Goal: Information Seeking & Learning: Find specific fact

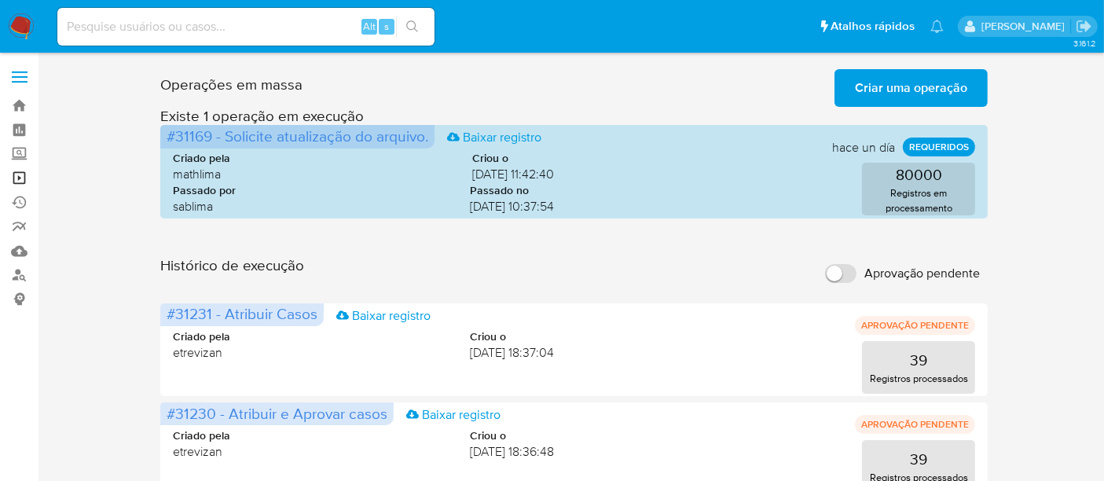
click at [21, 174] on link "Operações em massa" at bounding box center [93, 178] width 187 height 24
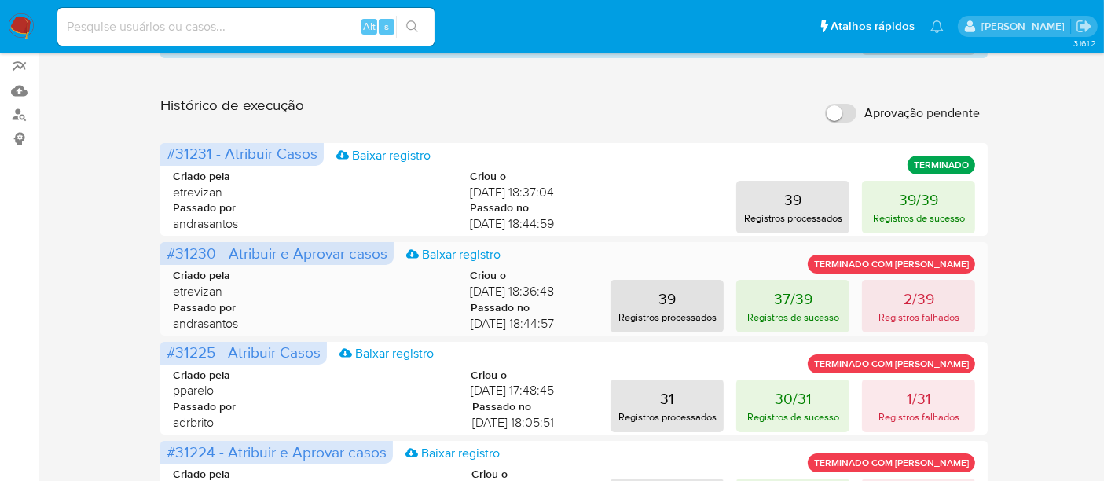
scroll to position [174, 0]
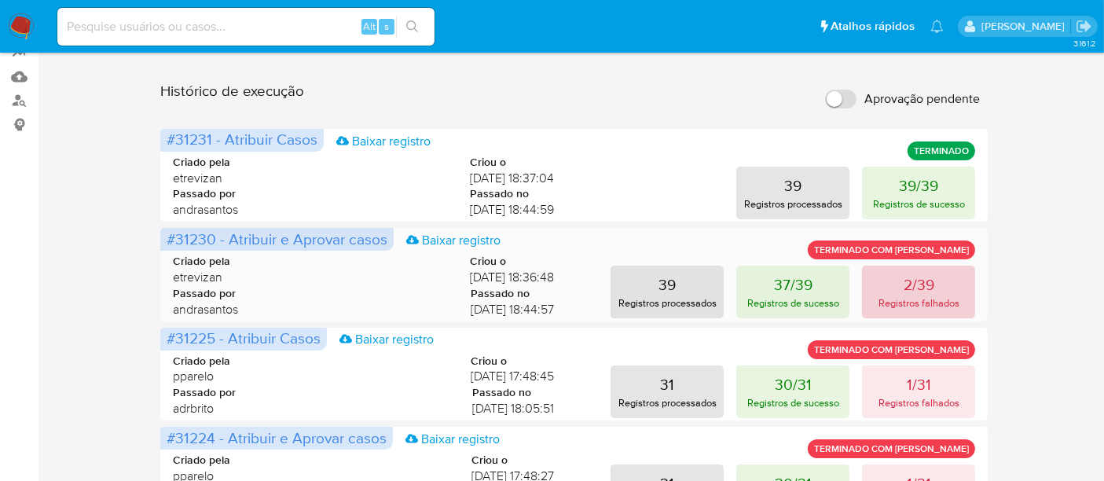
click at [910, 297] on p "Registros falhados" at bounding box center [918, 302] width 81 height 15
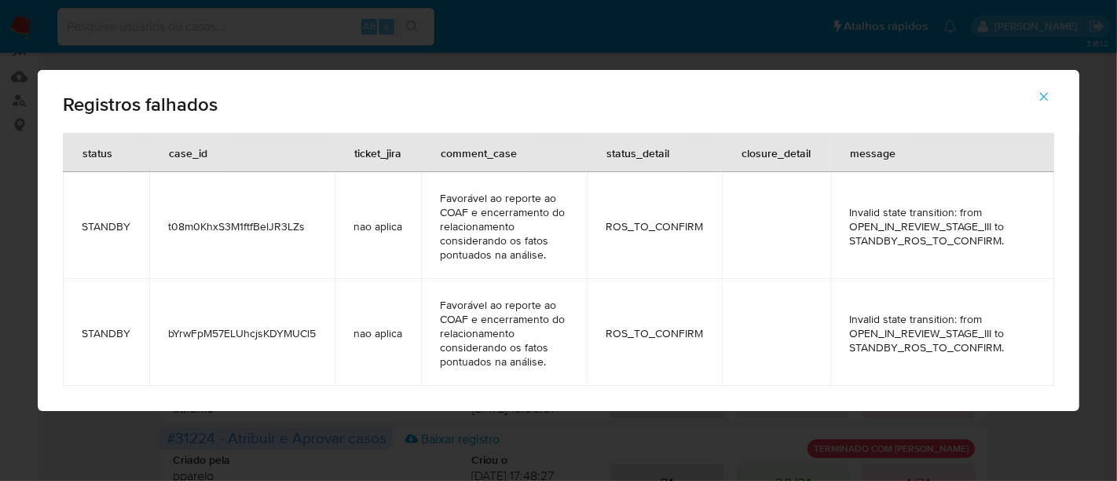
click at [1041, 94] on icon "button" at bounding box center [1044, 97] width 14 height 14
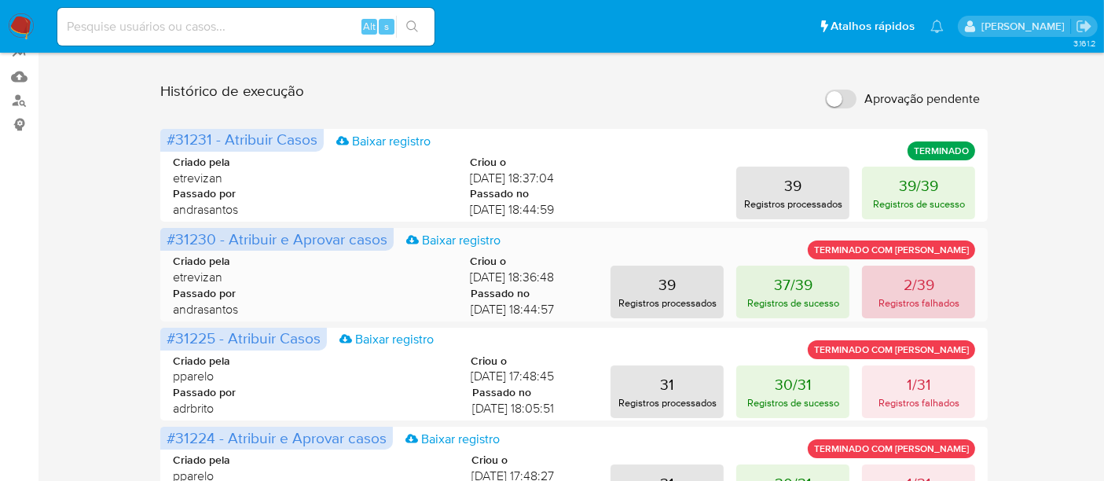
click at [910, 286] on p "2/39" at bounding box center [918, 284] width 31 height 22
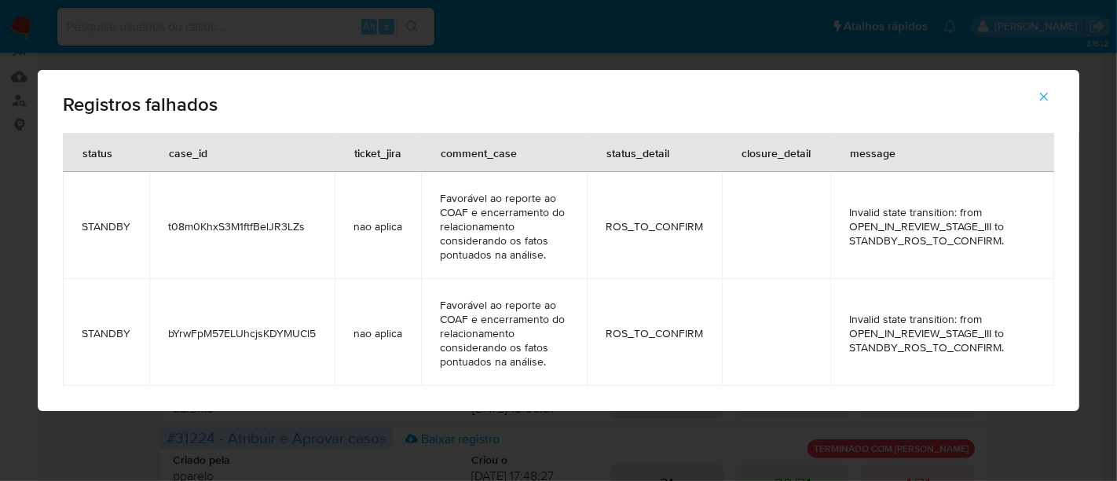
drag, startPoint x: 168, startPoint y: 226, endPoint x: 301, endPoint y: 228, distance: 132.8
click at [301, 228] on span "t08m0KhxS3M1ftfBelJR3LZs" at bounding box center [242, 226] width 148 height 14
drag, startPoint x: 168, startPoint y: 335, endPoint x: 313, endPoint y: 342, distance: 144.7
click at [313, 342] on td "bYrwFpM57ELUhcjsKDYMUCl5" at bounding box center [241, 332] width 185 height 107
drag, startPoint x: 166, startPoint y: 227, endPoint x: 302, endPoint y: 227, distance: 136.7
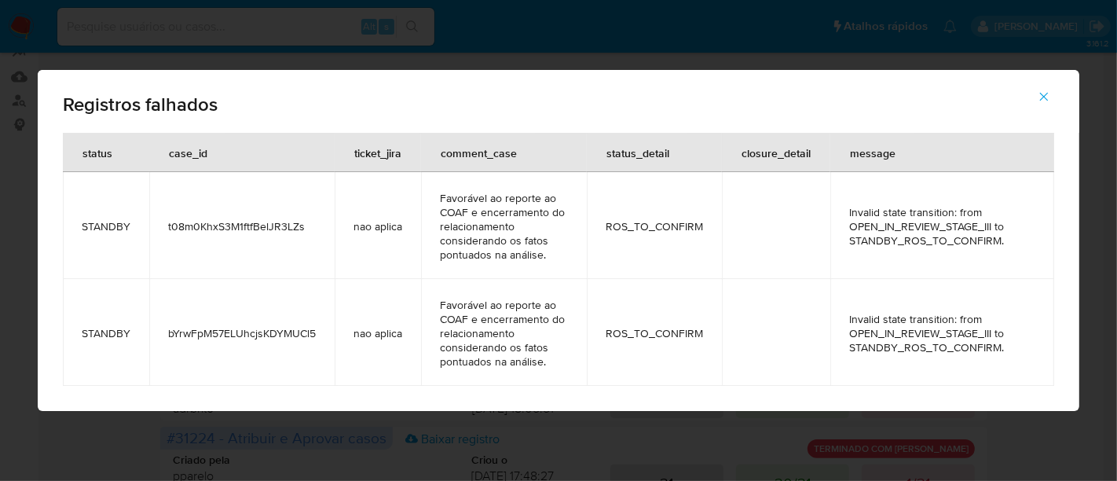
click at [302, 227] on td "t08m0KhxS3M1ftfBelJR3LZs" at bounding box center [241, 225] width 185 height 107
drag, startPoint x: 168, startPoint y: 333, endPoint x: 311, endPoint y: 335, distance: 143.0
click at [311, 335] on span "bYrwFpM57ELUhcjsKDYMUCl5" at bounding box center [242, 333] width 148 height 14
drag, startPoint x: 168, startPoint y: 225, endPoint x: 301, endPoint y: 220, distance: 132.9
click at [301, 220] on span "t08m0KhxS3M1ftfBelJR3LZs" at bounding box center [242, 226] width 148 height 14
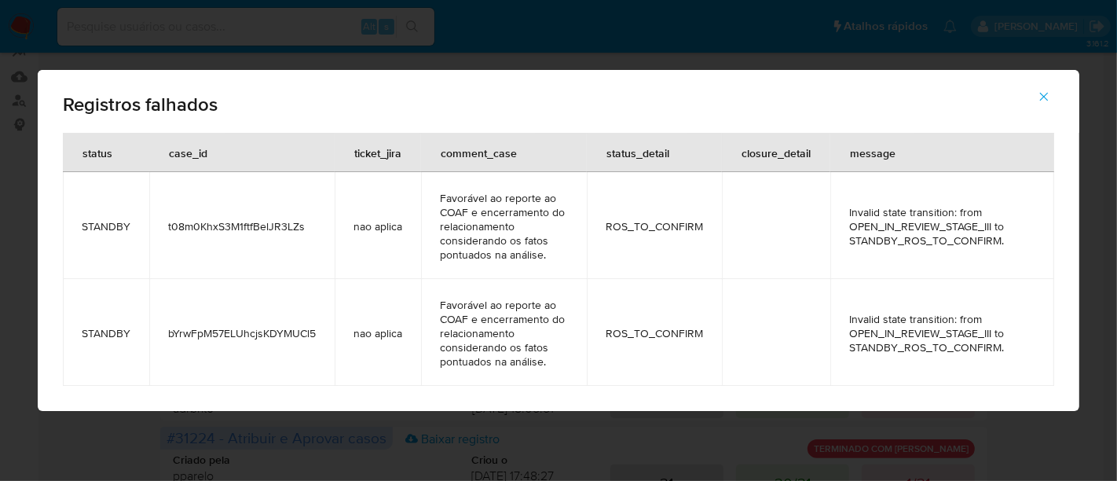
drag, startPoint x: 170, startPoint y: 335, endPoint x: 313, endPoint y: 335, distance: 143.8
click at [313, 335] on span "bYrwFpM57ELUhcjsKDYMUCl5" at bounding box center [242, 333] width 148 height 14
drag, startPoint x: 1048, startPoint y: 92, endPoint x: 1041, endPoint y: 97, distance: 9.0
click at [1046, 95] on icon "button" at bounding box center [1044, 97] width 14 height 14
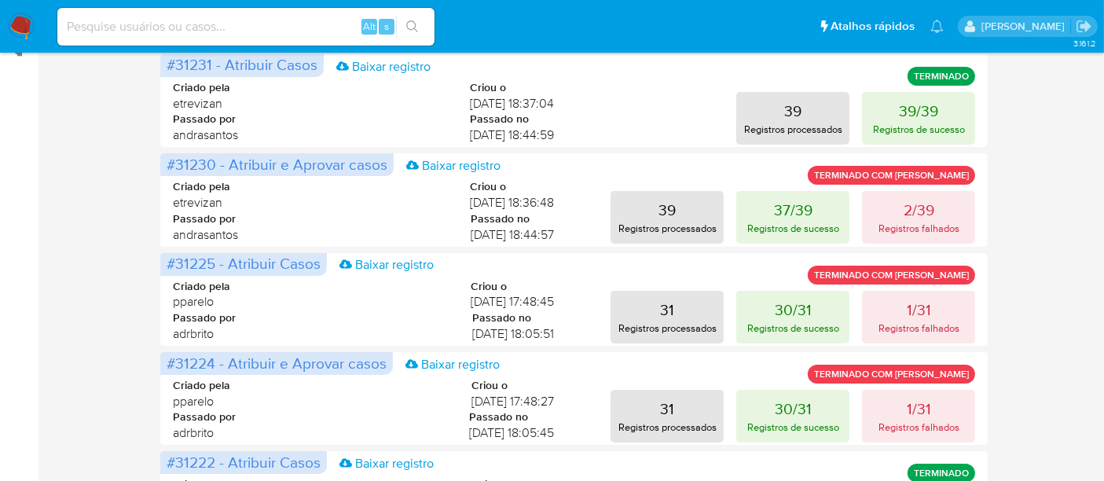
scroll to position [0, 0]
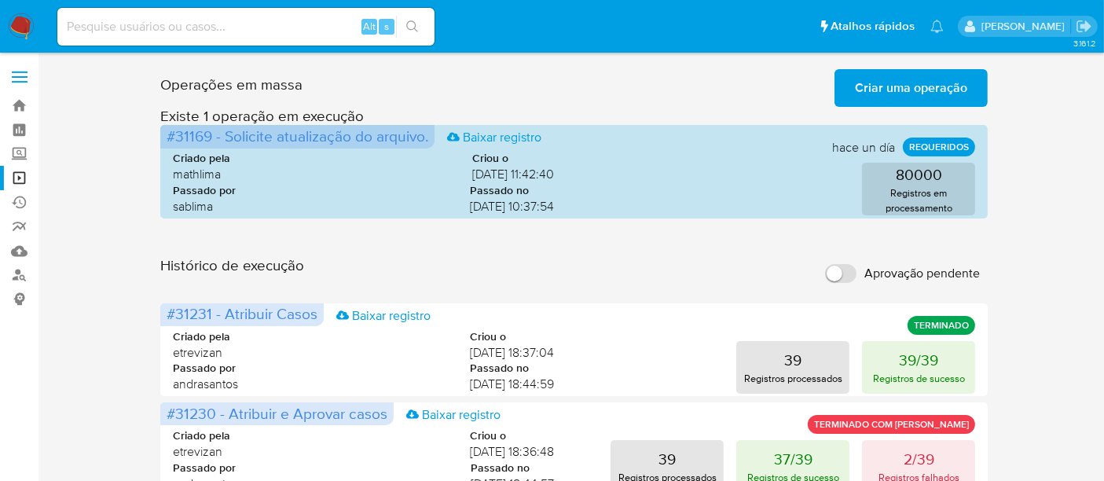
click at [926, 82] on span "Criar uma operação" at bounding box center [911, 88] width 112 height 35
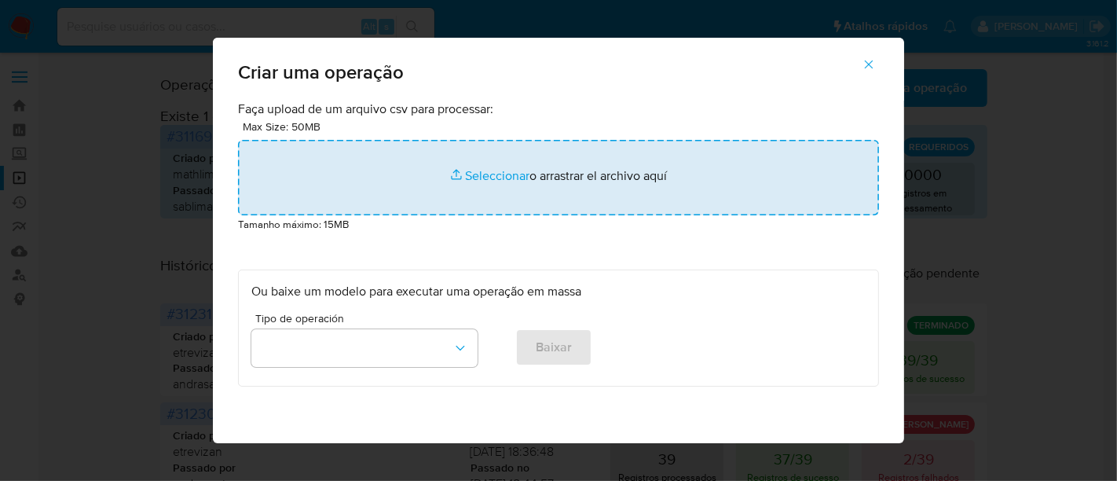
click at [484, 172] on input "file" at bounding box center [558, 177] width 641 height 75
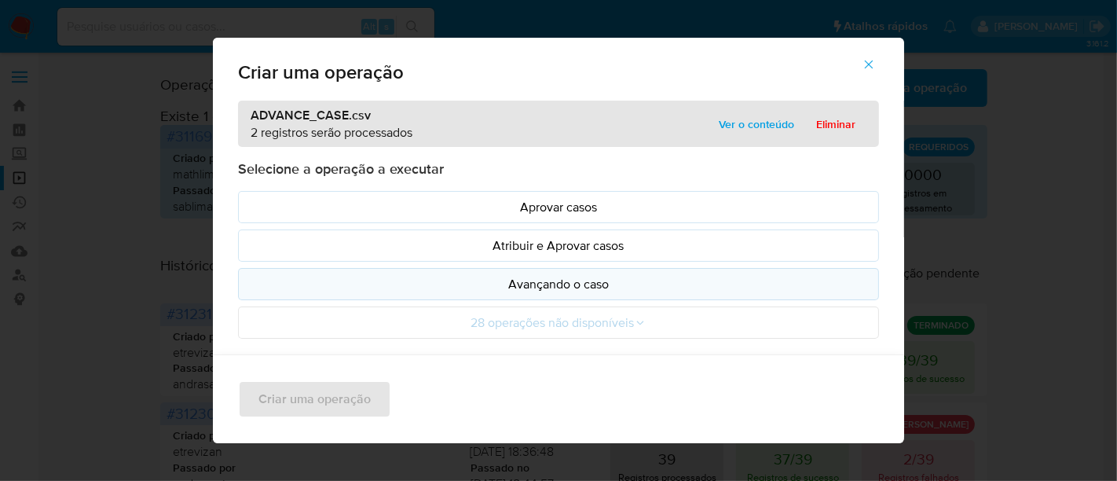
click at [569, 284] on p "Avançando o caso" at bounding box center [558, 284] width 614 height 18
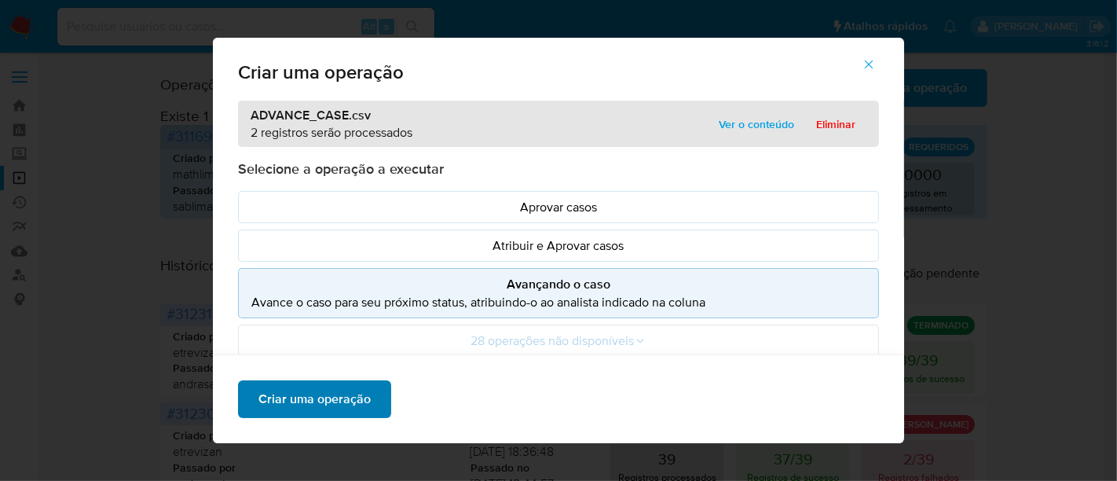
click at [308, 403] on span "Criar uma operação" at bounding box center [314, 399] width 112 height 35
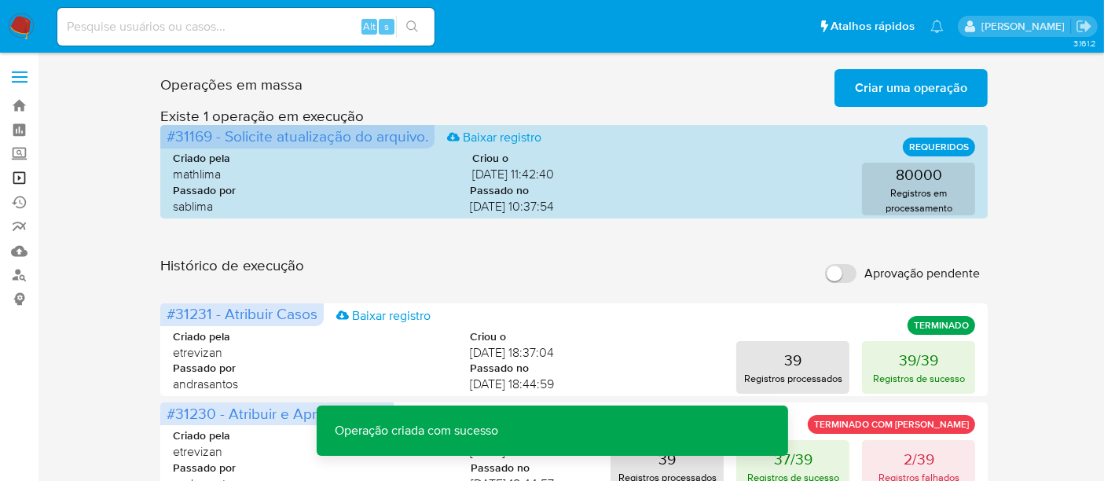
click at [20, 173] on link "Operações em massa" at bounding box center [93, 178] width 187 height 24
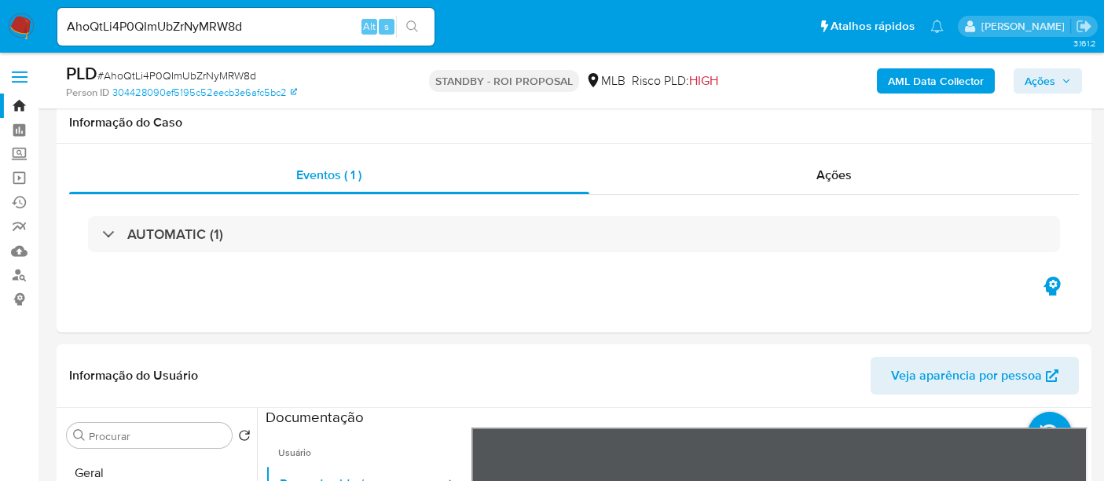
select select "10"
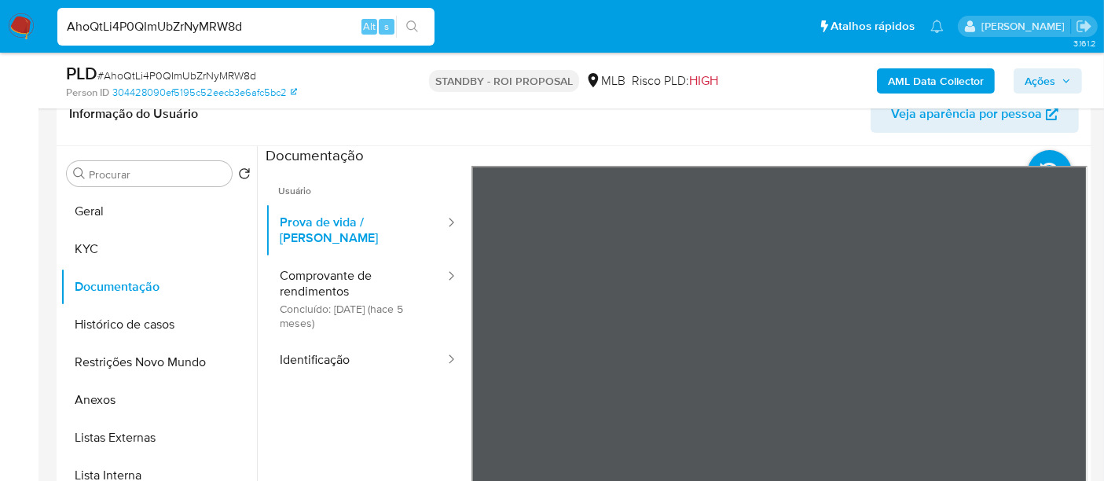
drag, startPoint x: 258, startPoint y: 24, endPoint x: 0, endPoint y: 55, distance: 259.6
paste input "t08m0KhxS3M1ftfBelJR3LZs"
type input "t08m0KhxS3M1ftfBelJR3LZs"
click at [408, 21] on icon "search-icon" at bounding box center [412, 26] width 12 height 12
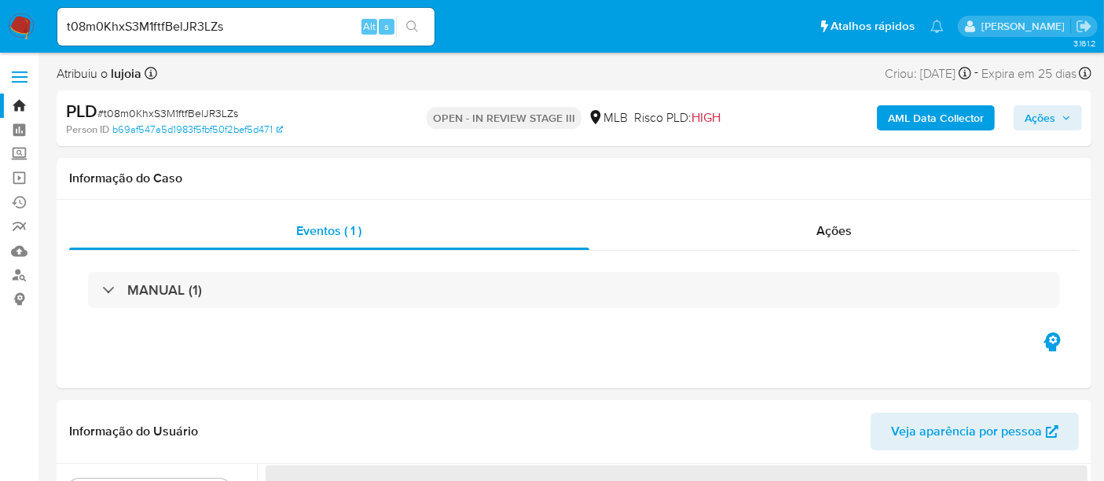
select select "10"
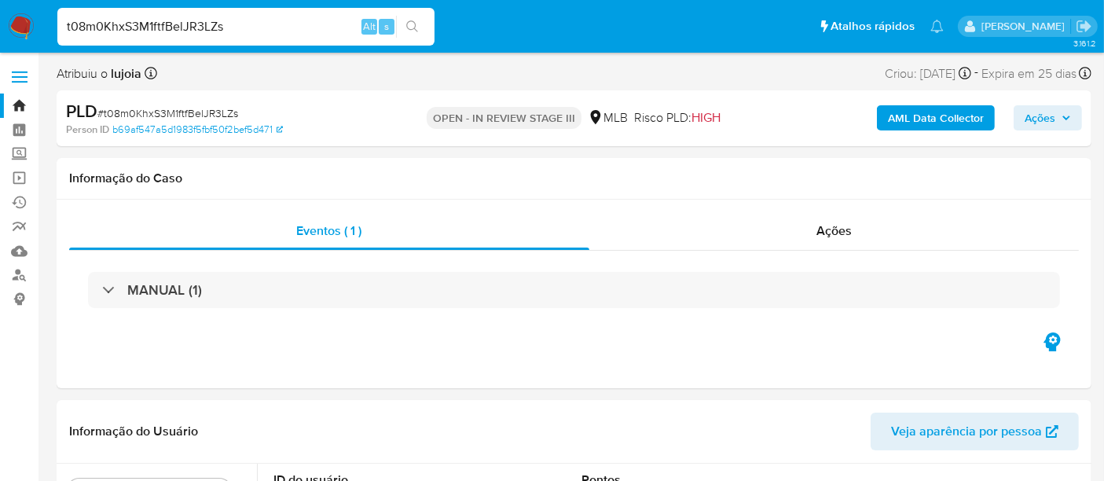
drag, startPoint x: 235, startPoint y: 29, endPoint x: 0, endPoint y: 57, distance: 236.5
paste input "bYrwFpM57ELUhcjsKDYMUCl5"
type input "bYrwFpM57ELUhcjsKDYMUCl5"
click at [416, 24] on icon "search-icon" at bounding box center [412, 26] width 13 height 13
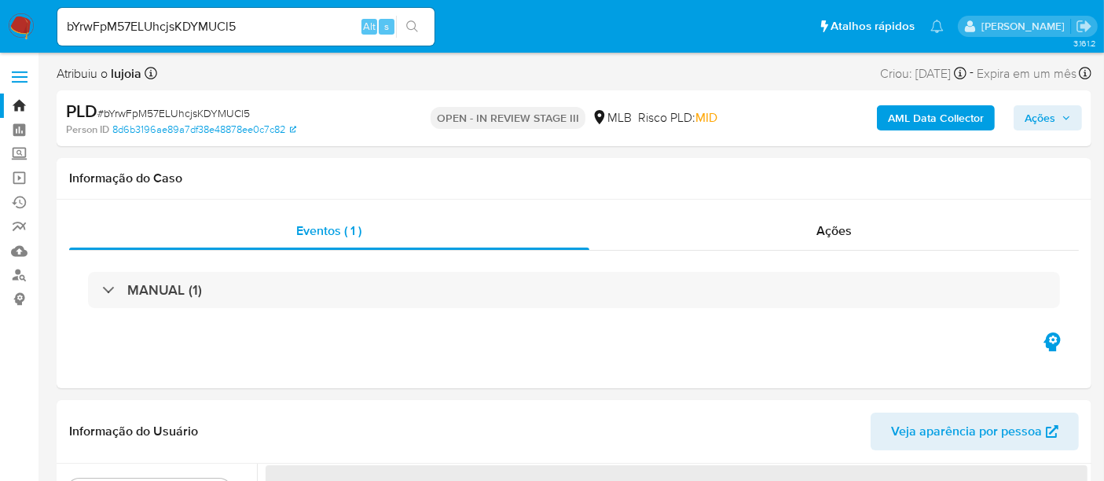
select select "10"
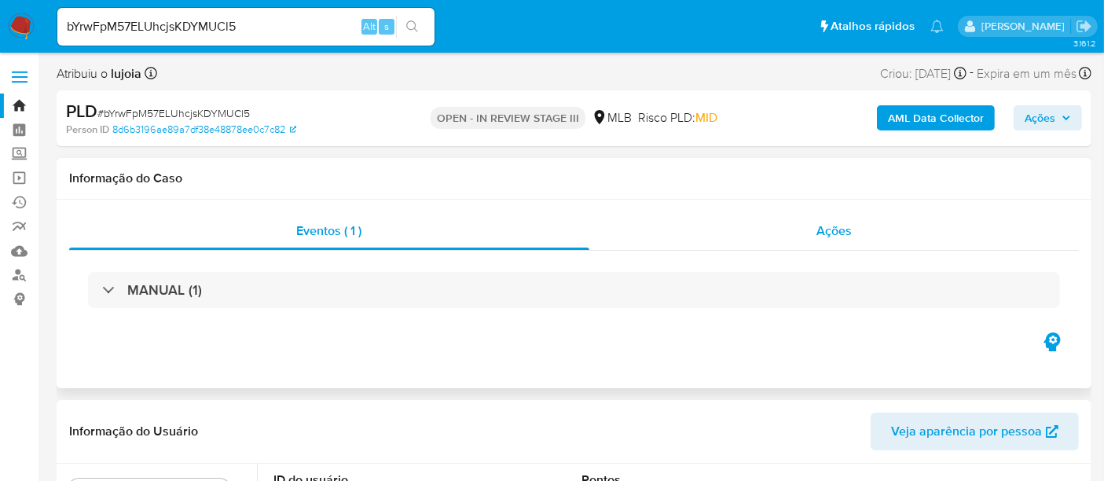
click at [833, 240] on div "Ações" at bounding box center [834, 231] width 490 height 38
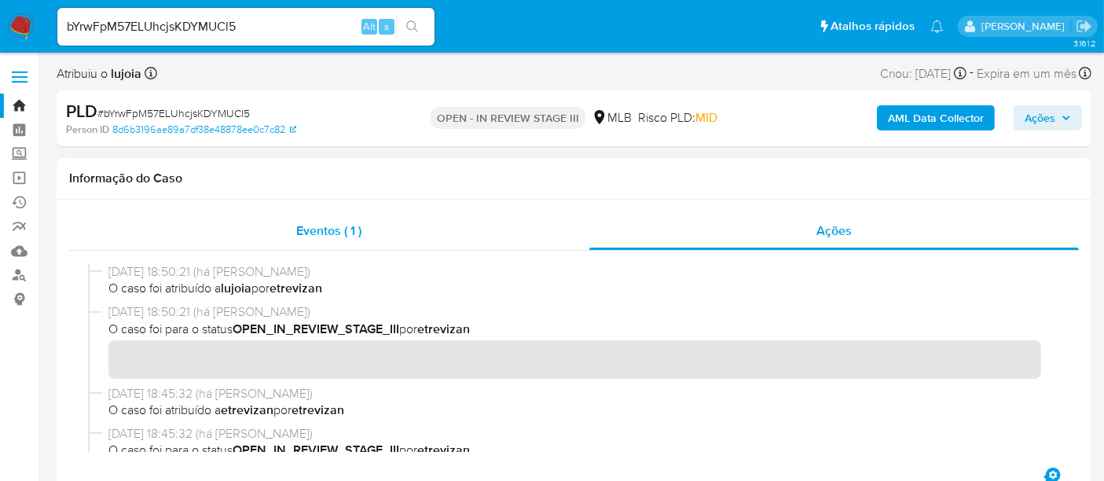
click at [329, 233] on span "Eventos ( 1 )" at bounding box center [328, 231] width 65 height 18
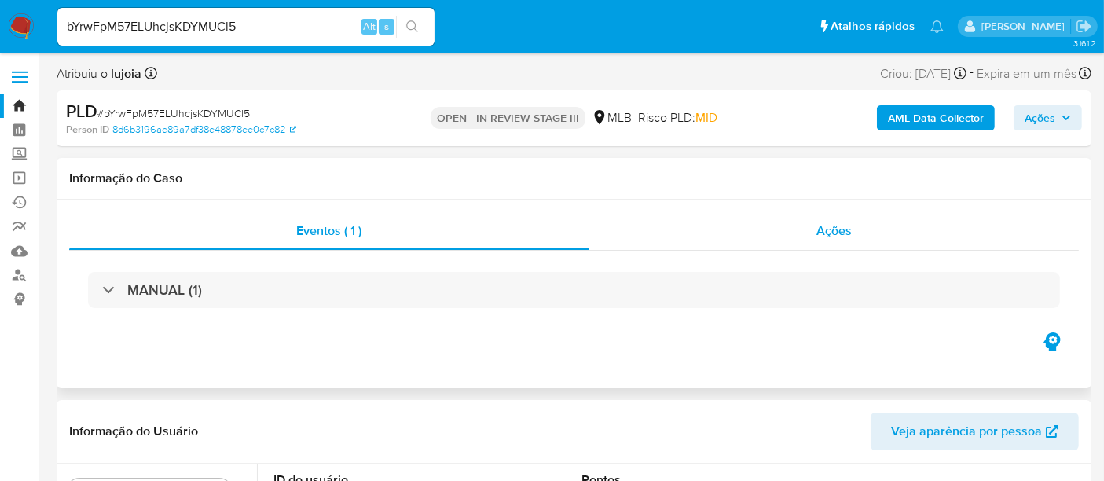
click at [855, 240] on div "Ações" at bounding box center [834, 231] width 490 height 38
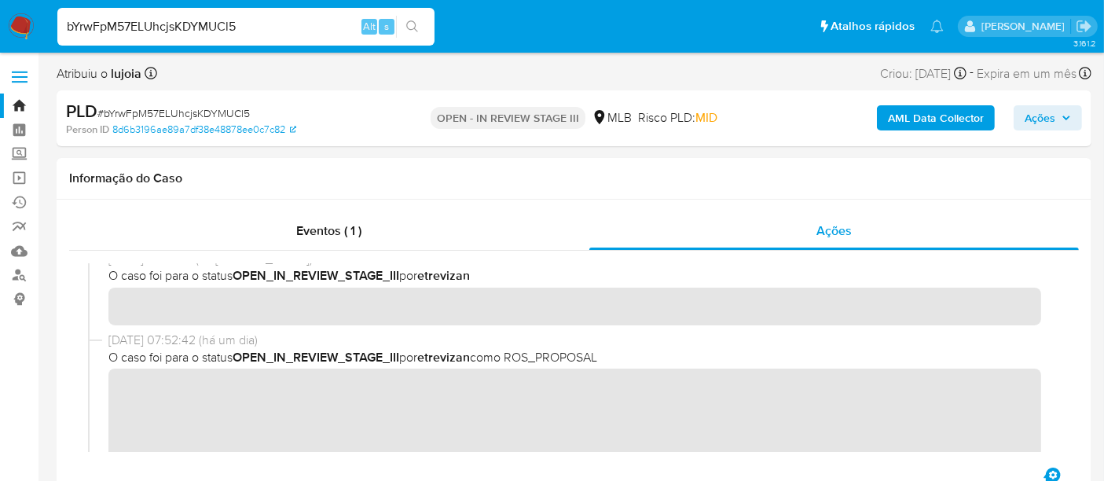
drag, startPoint x: 68, startPoint y: 24, endPoint x: 236, endPoint y: 21, distance: 167.4
click at [236, 21] on input "bYrwFpM57ELUhcjsKDYMUCl5" at bounding box center [245, 26] width 377 height 20
click at [257, 26] on input "bYrwFpM57ELUhcjsKDYMUCl5" at bounding box center [245, 26] width 377 height 20
drag, startPoint x: 257, startPoint y: 26, endPoint x: 0, endPoint y: 84, distance: 263.4
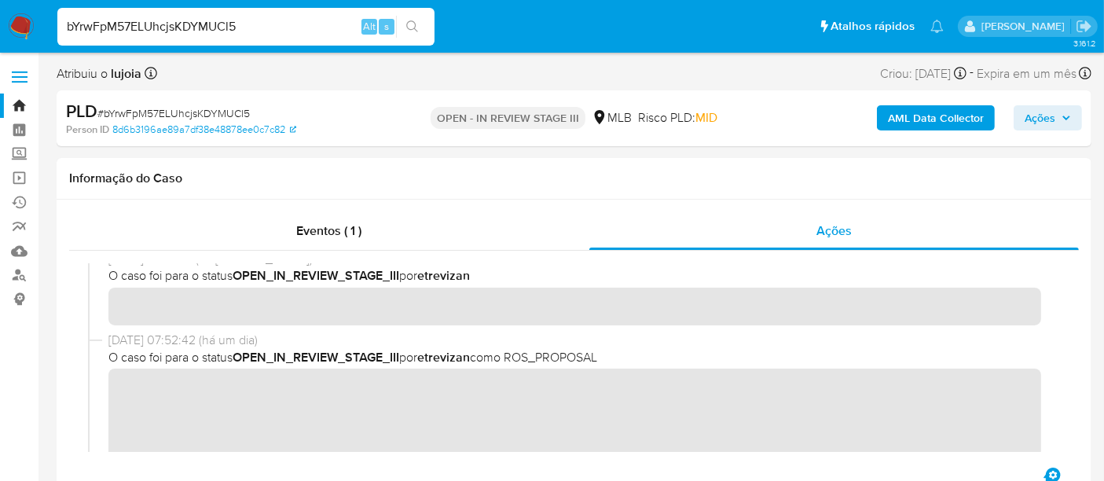
paste input "KitDavXTv3NHGjjuO4diNofV"
type input "KitDavXTv3NHGjjuO4diNofV"
click at [412, 21] on icon "search-icon" at bounding box center [412, 26] width 13 height 13
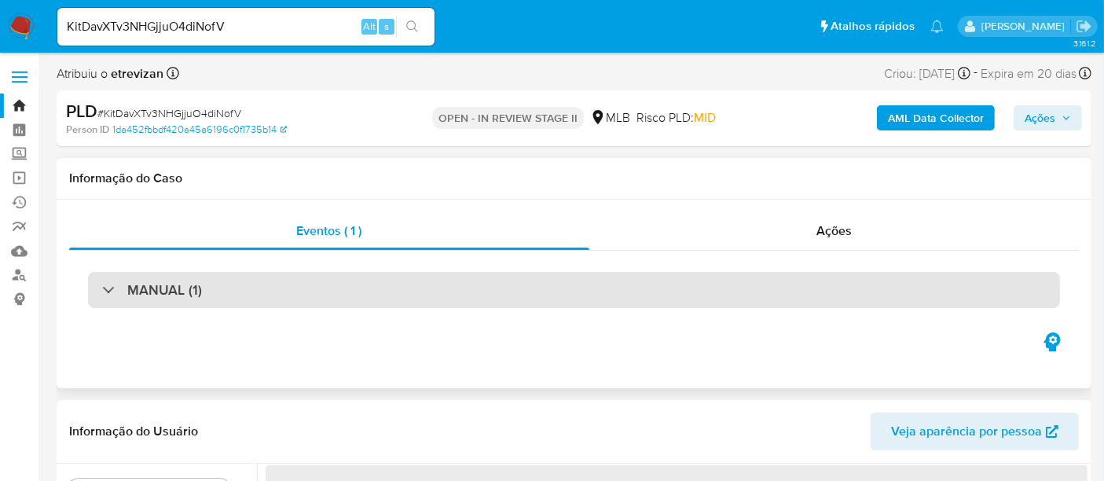
select select "10"
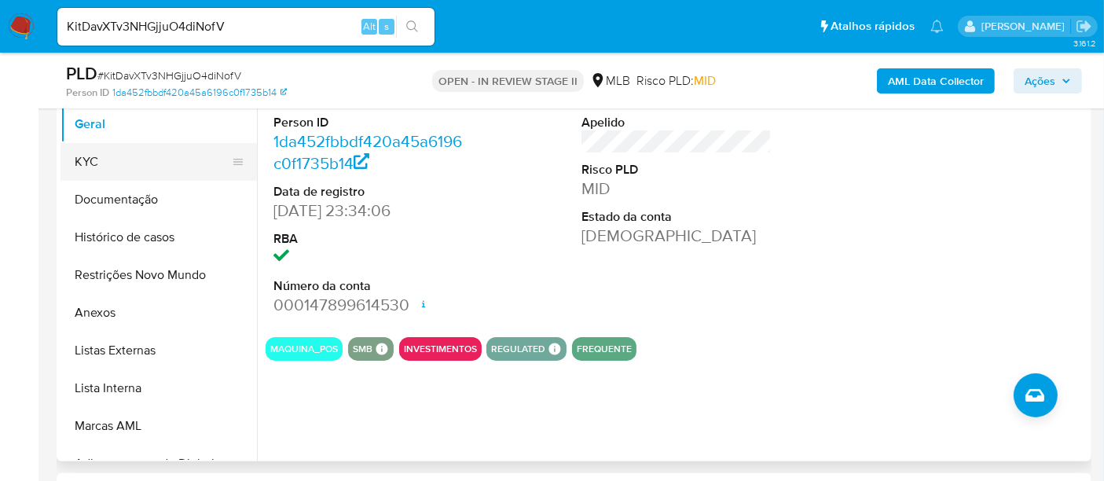
scroll to position [262, 0]
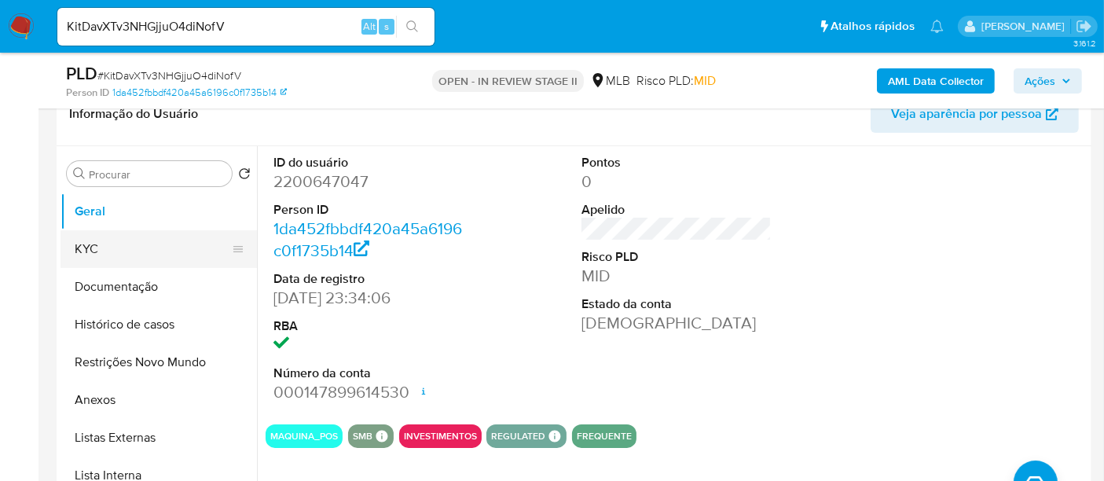
click at [98, 253] on button "KYC" at bounding box center [152, 249] width 184 height 38
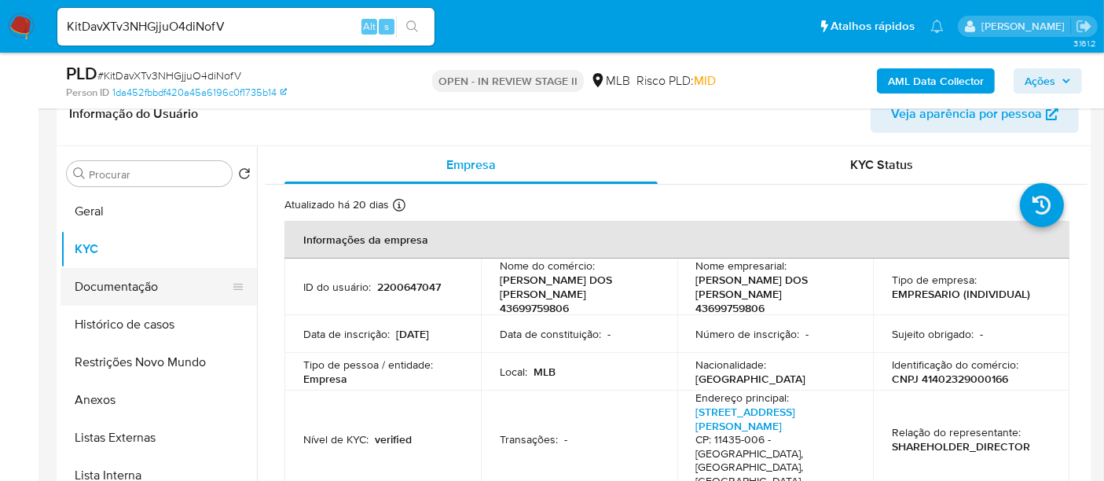
click at [104, 288] on button "Documentação" at bounding box center [152, 287] width 184 height 38
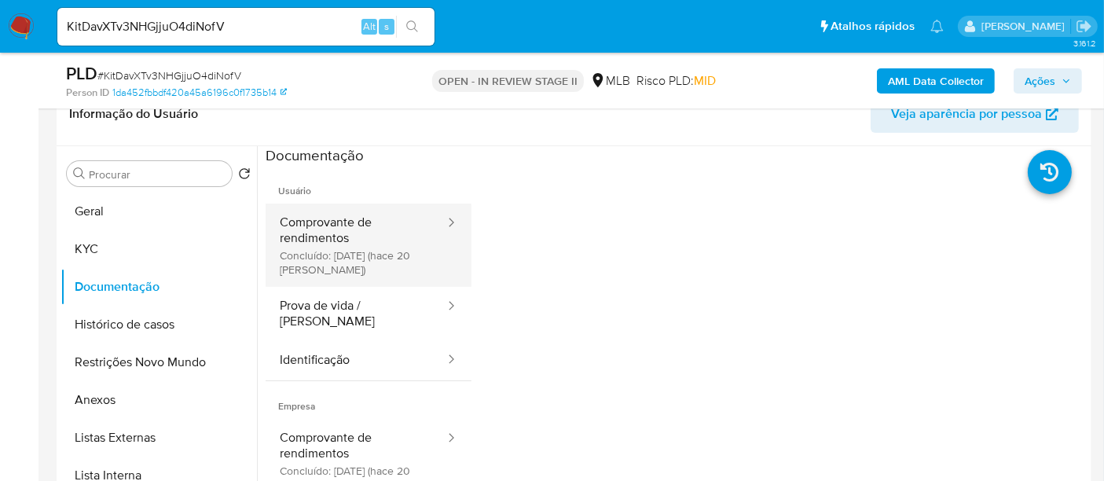
click at [361, 231] on button "Comprovante de rendimentos Concluído: 17/09/2025 (hace 20 días)" at bounding box center [356, 244] width 181 height 83
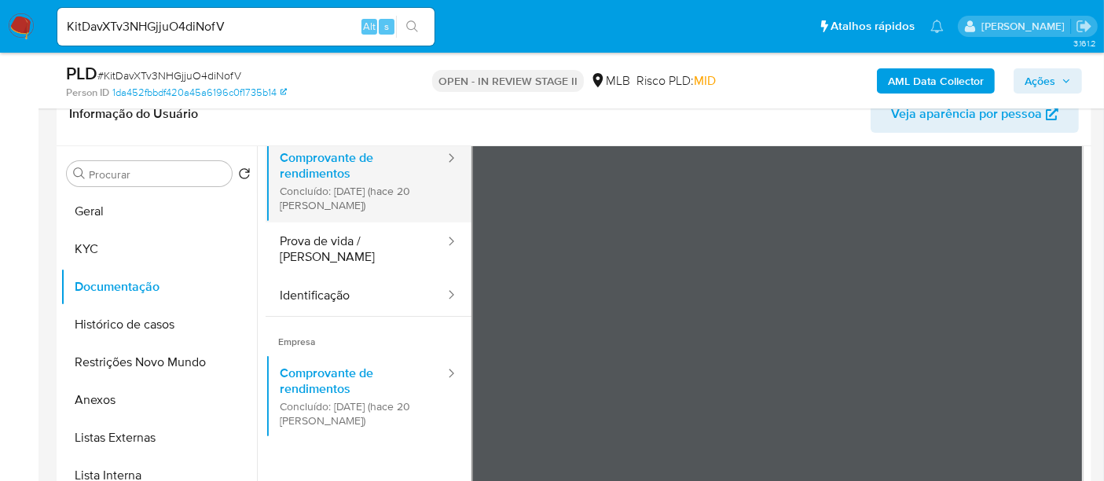
scroll to position [87, 0]
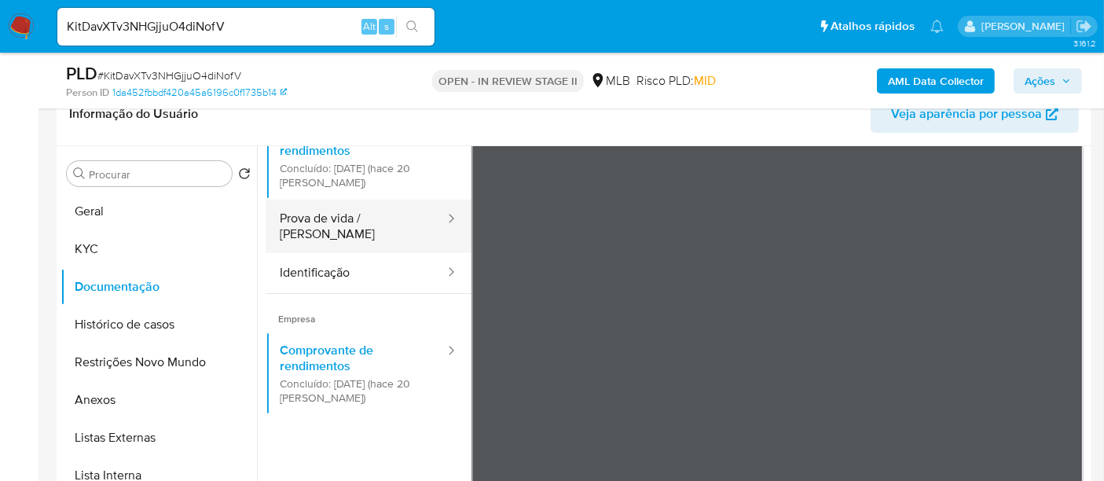
click at [328, 212] on button "Prova de vida / [PERSON_NAME]" at bounding box center [356, 226] width 181 height 53
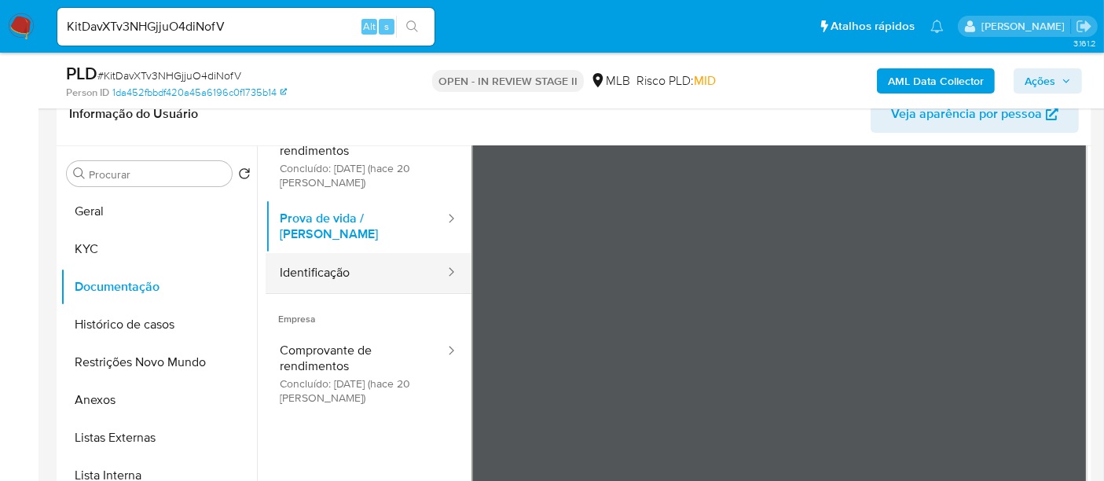
drag, startPoint x: 307, startPoint y: 258, endPoint x: 427, endPoint y: 261, distance: 119.4
click at [308, 257] on button "Identificação" at bounding box center [356, 273] width 181 height 40
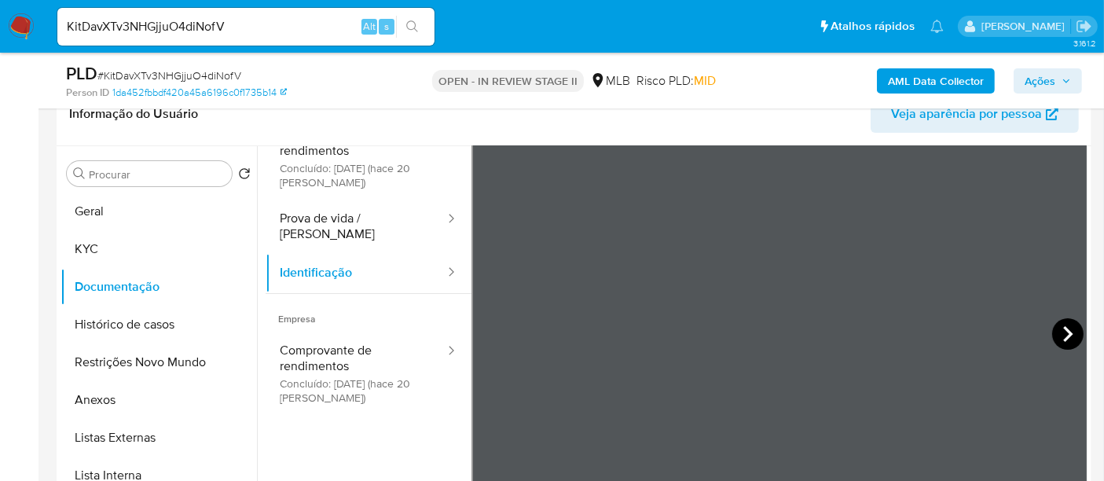
click at [1055, 335] on icon at bounding box center [1067, 333] width 31 height 31
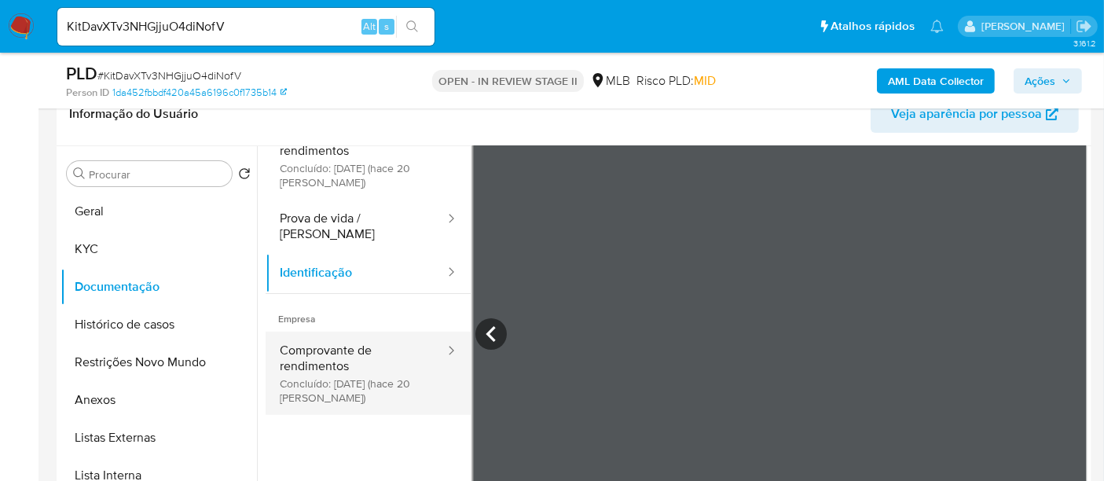
click at [318, 342] on button "Comprovante de rendimentos Concluído: 17/09/2025 (hace 20 días)" at bounding box center [356, 372] width 181 height 83
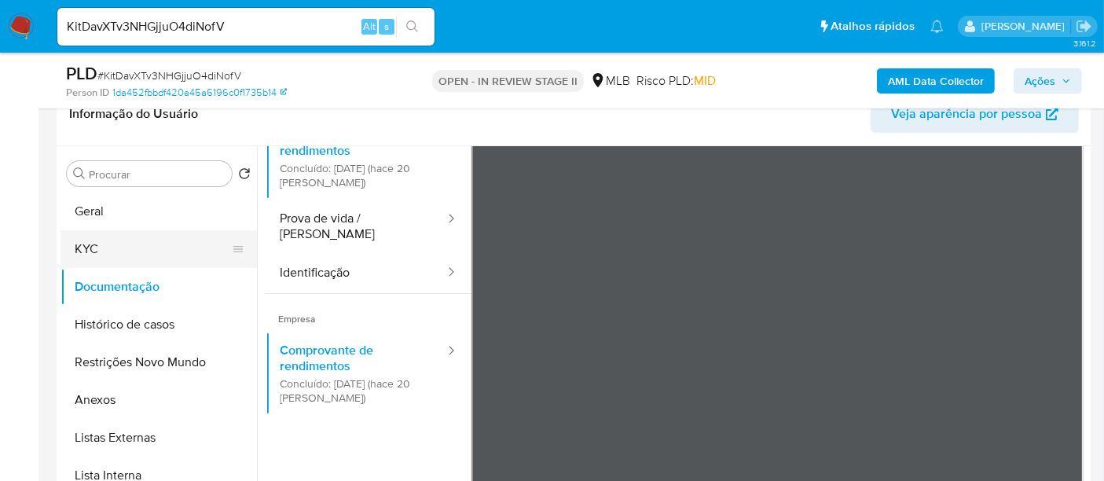
click at [104, 251] on button "KYC" at bounding box center [152, 249] width 184 height 38
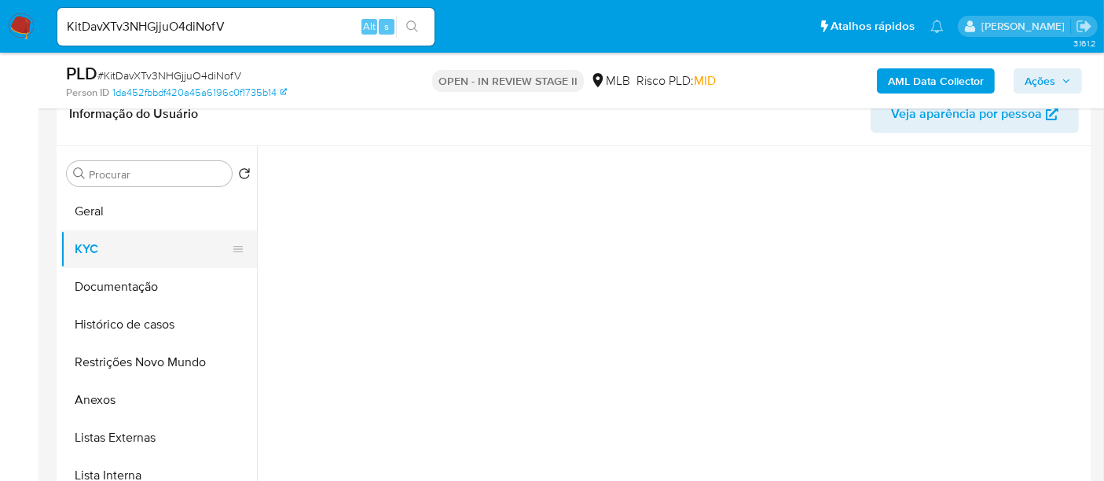
scroll to position [0, 0]
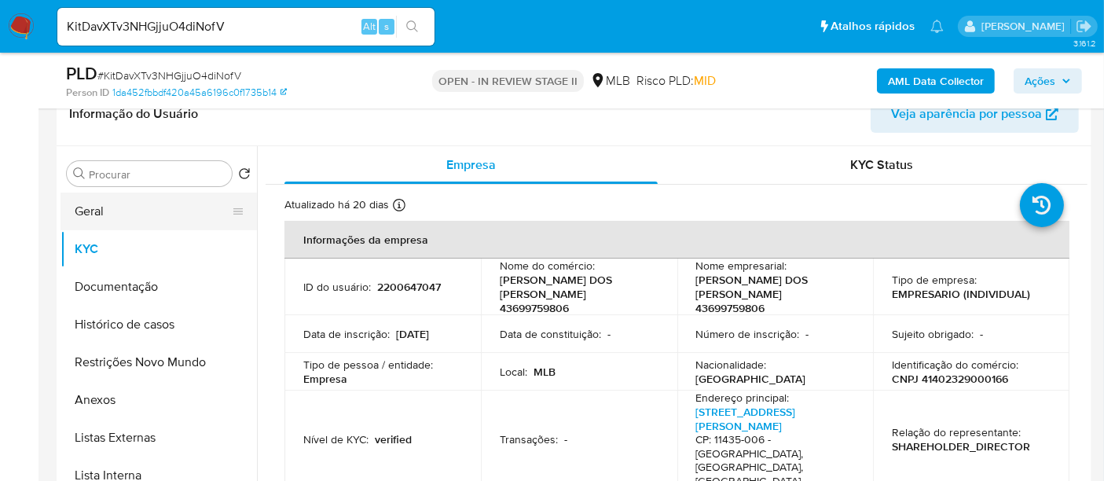
click at [107, 210] on button "Geral" at bounding box center [152, 211] width 184 height 38
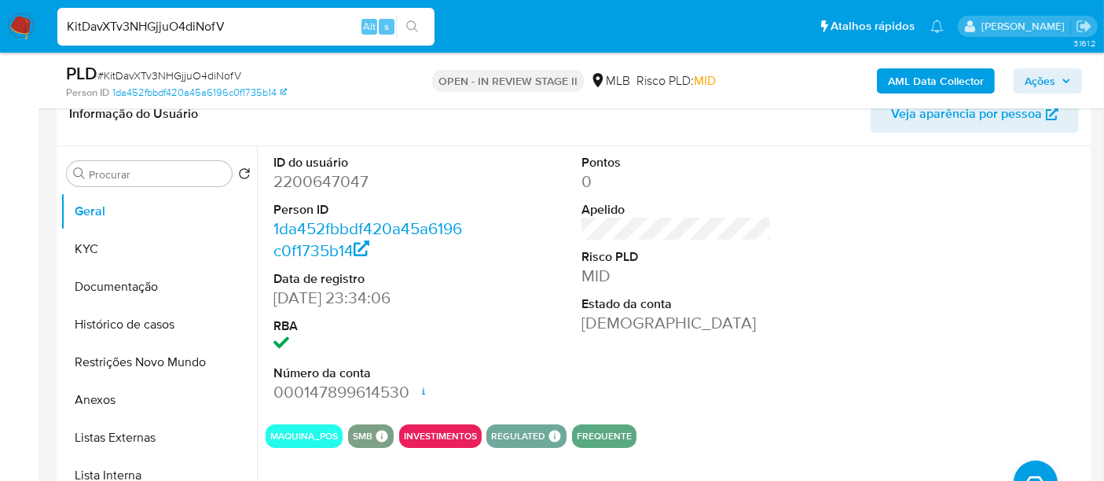
drag, startPoint x: 250, startPoint y: 29, endPoint x: 0, endPoint y: 41, distance: 250.1
click at [0, 41] on nav "Pausado Ver notificaciones KitDavXTv3NHGjjuO4diNofV Alt s Atalhos rápidos Presi…" at bounding box center [552, 26] width 1104 height 53
paste input "9z4ujEYTvticaiAJaO0cMtZq"
type input "9z4ujEYTvticaiAJaO0cMtZq"
click at [412, 24] on icon "search-icon" at bounding box center [412, 26] width 13 height 13
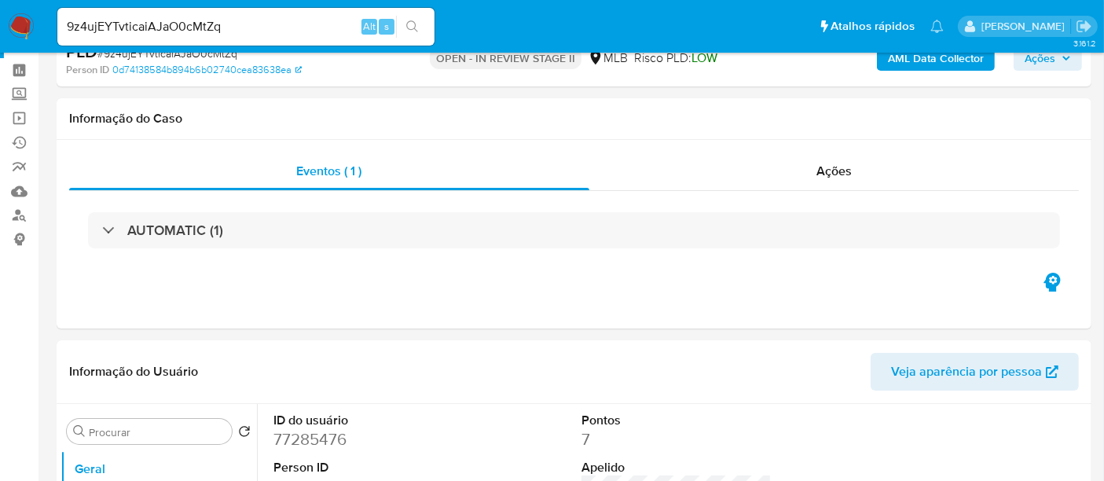
select select "10"
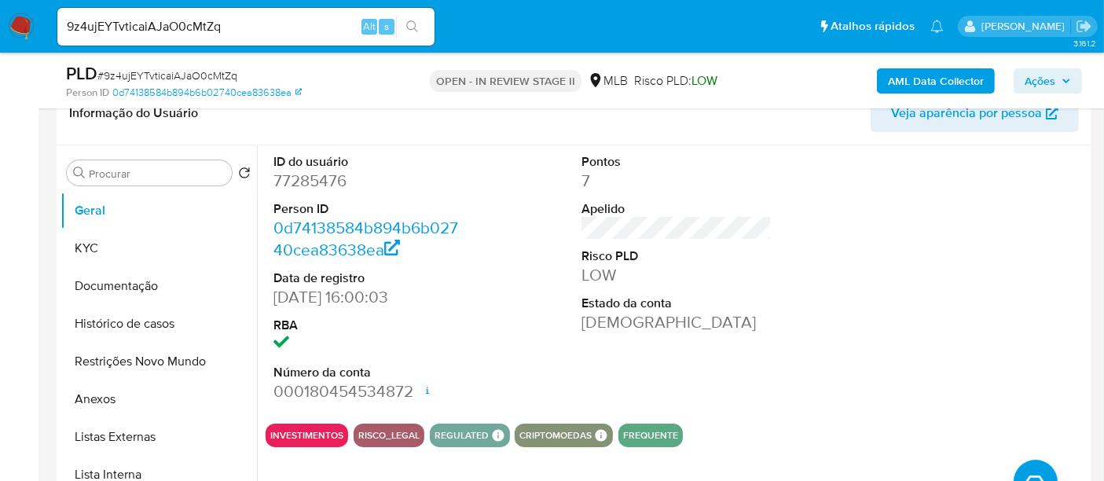
scroll to position [262, 0]
click at [95, 240] on button "KYC" at bounding box center [152, 249] width 184 height 38
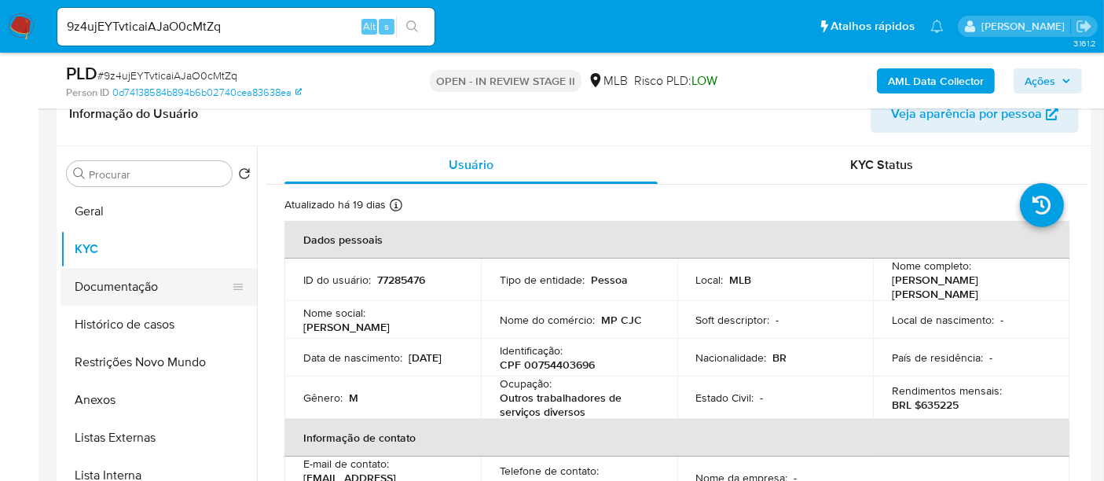
drag, startPoint x: 143, startPoint y: 292, endPoint x: 245, endPoint y: 288, distance: 102.2
click at [143, 291] on button "Documentação" at bounding box center [152, 287] width 184 height 38
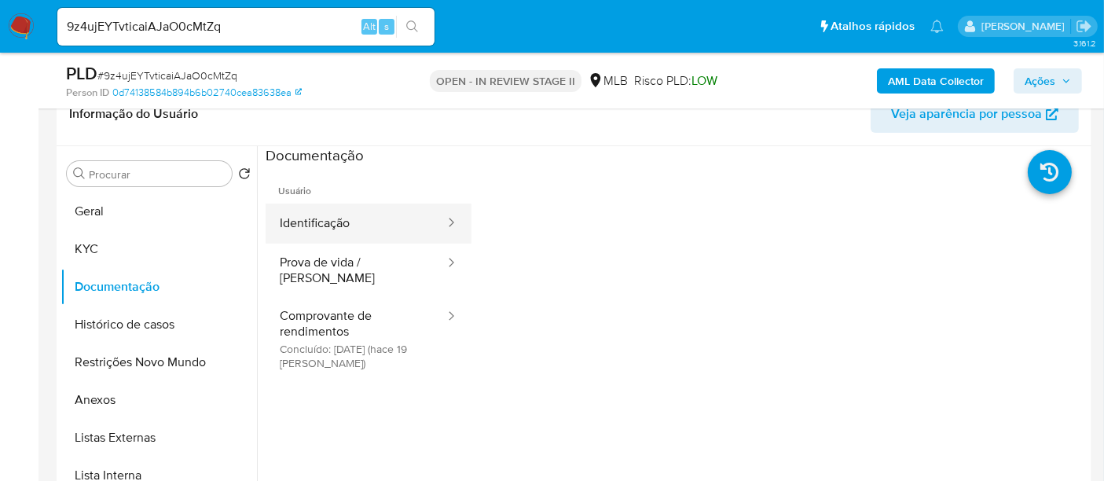
click at [345, 216] on button "Identificação" at bounding box center [356, 223] width 181 height 40
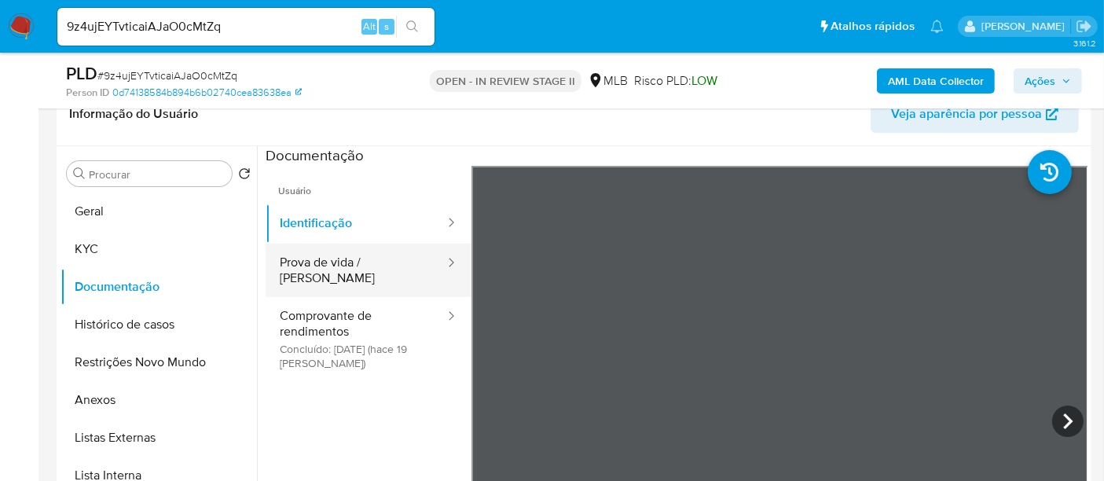
drag, startPoint x: 309, startPoint y: 271, endPoint x: 427, endPoint y: 271, distance: 118.6
click at [310, 271] on button "Prova de vida / [PERSON_NAME]" at bounding box center [356, 270] width 181 height 53
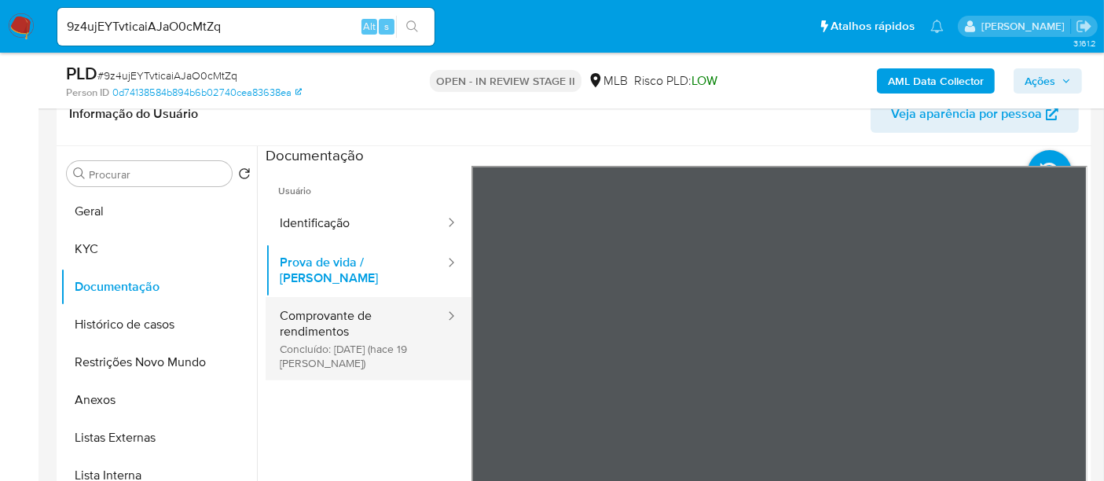
click at [324, 309] on button "Comprovante de rendimentos Concluído: 18/09/2025 (hace 19 días)" at bounding box center [356, 338] width 181 height 83
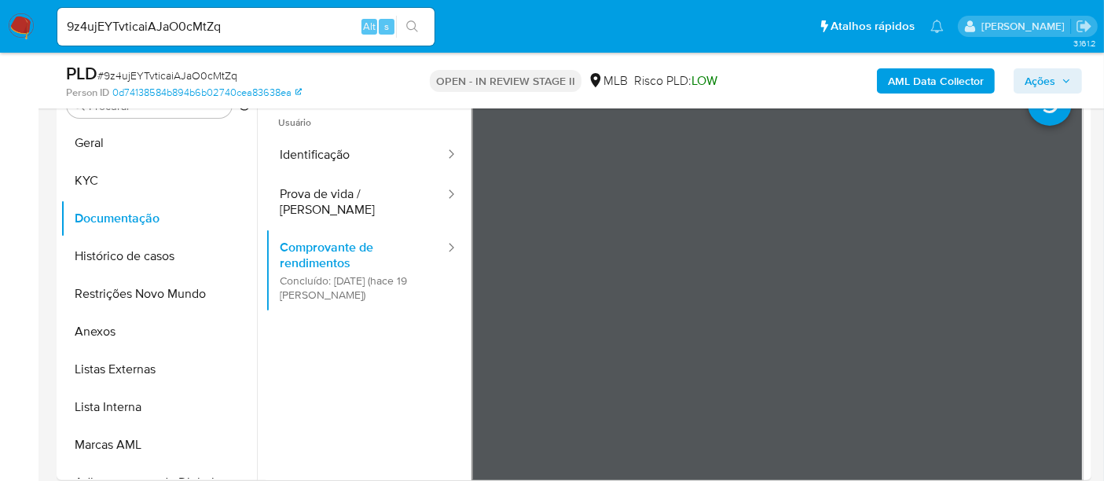
scroll to position [354, 0]
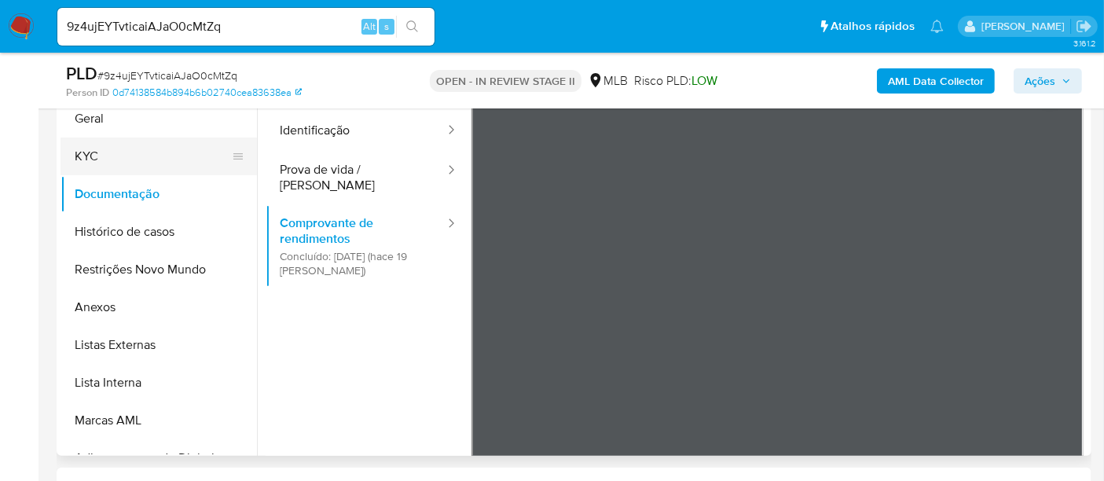
click at [96, 157] on button "KYC" at bounding box center [152, 156] width 184 height 38
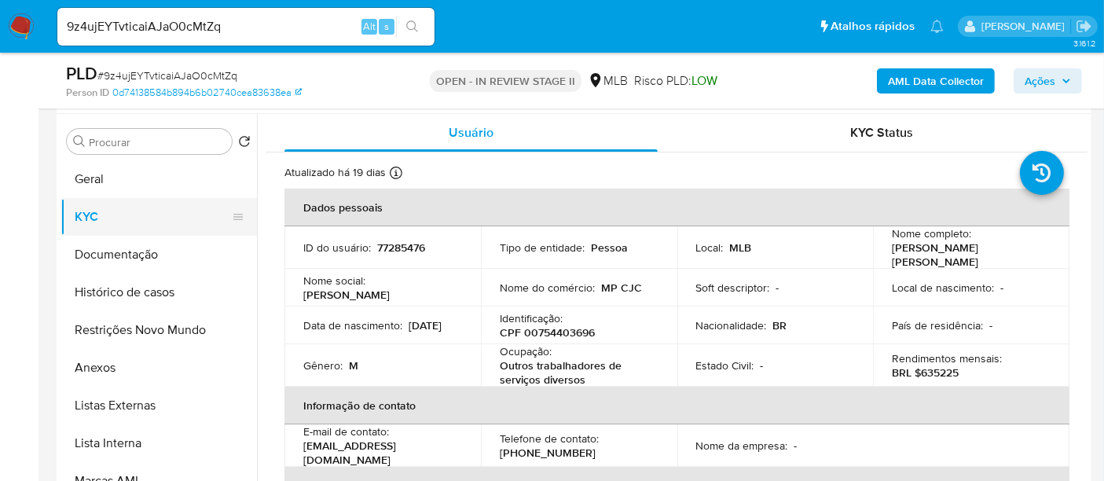
scroll to position [267, 0]
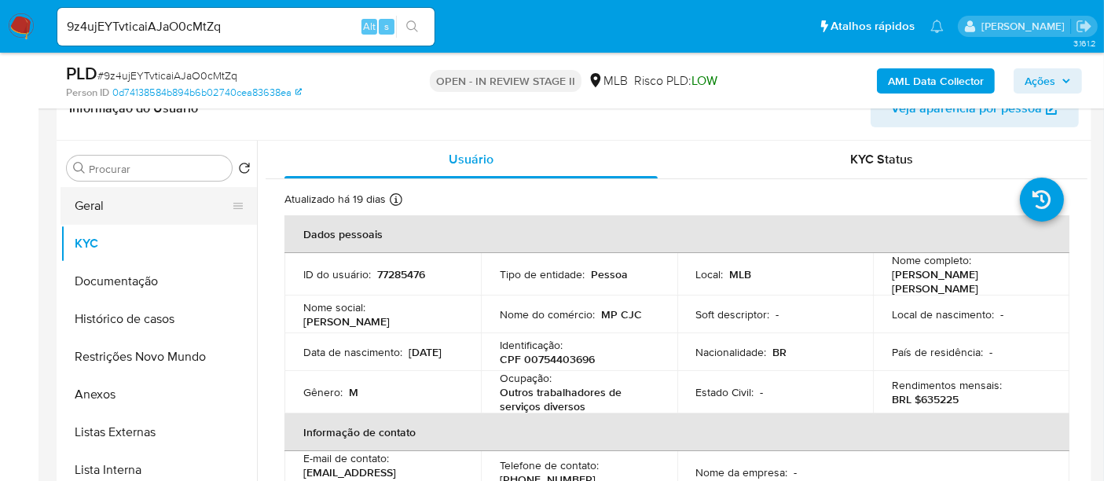
click at [104, 204] on button "Geral" at bounding box center [152, 206] width 184 height 38
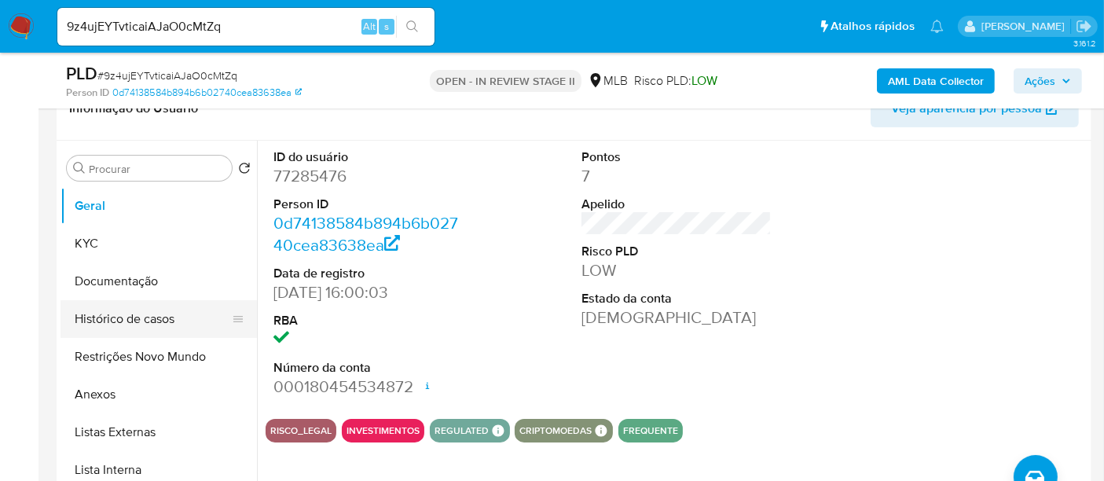
click at [122, 317] on button "Histórico de casos" at bounding box center [152, 319] width 184 height 38
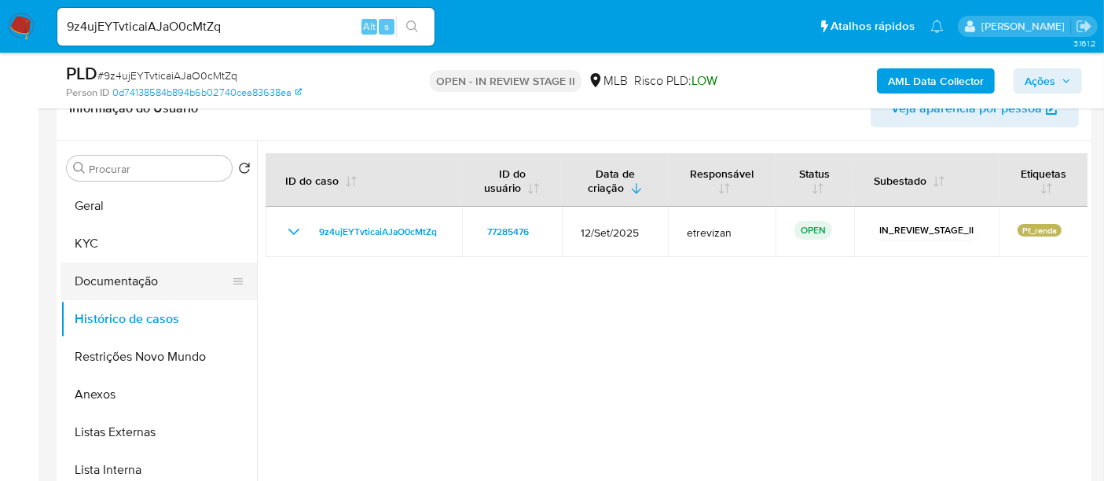
drag, startPoint x: 90, startPoint y: 283, endPoint x: 112, endPoint y: 278, distance: 21.7
click at [90, 283] on button "Documentação" at bounding box center [152, 281] width 184 height 38
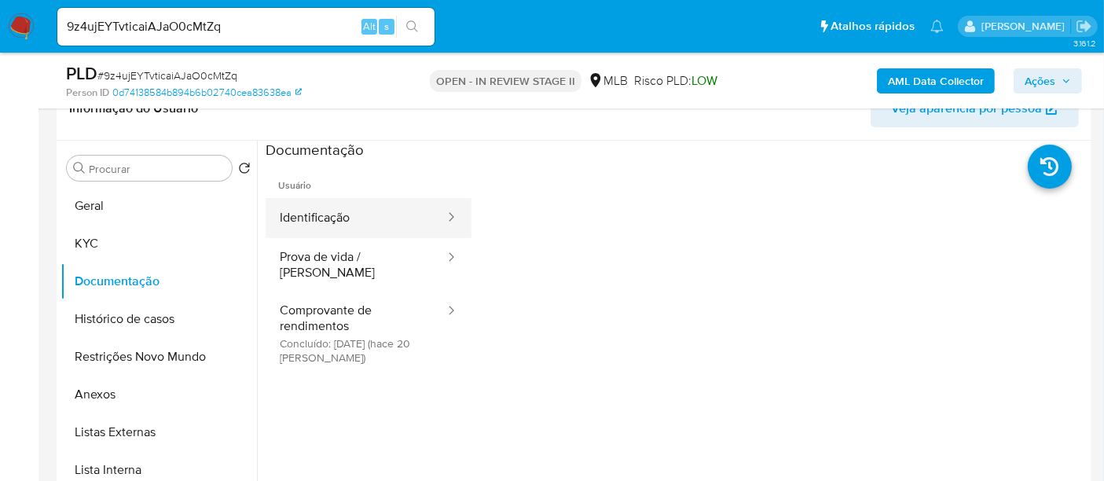
click at [335, 203] on button "Identificação" at bounding box center [356, 218] width 181 height 40
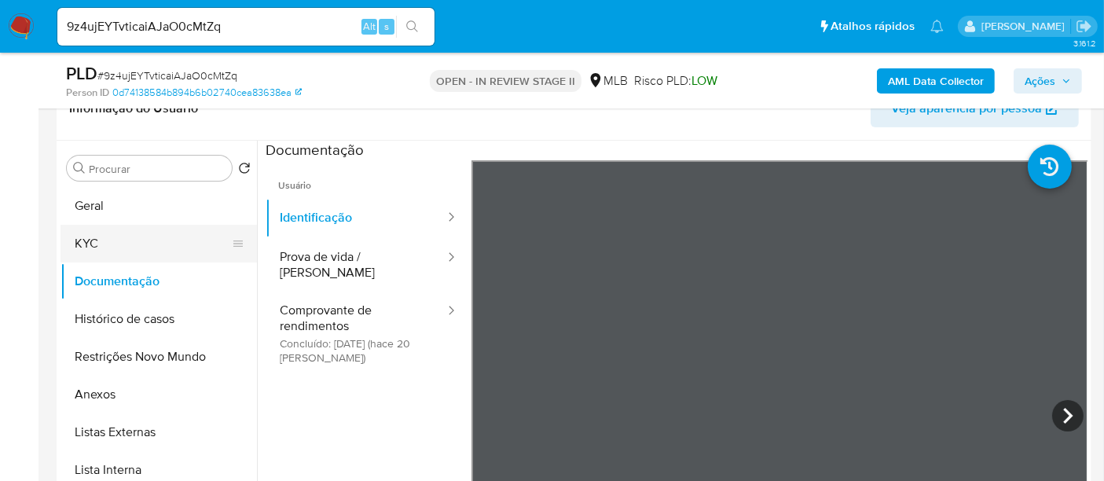
click at [93, 239] on button "KYC" at bounding box center [152, 244] width 184 height 38
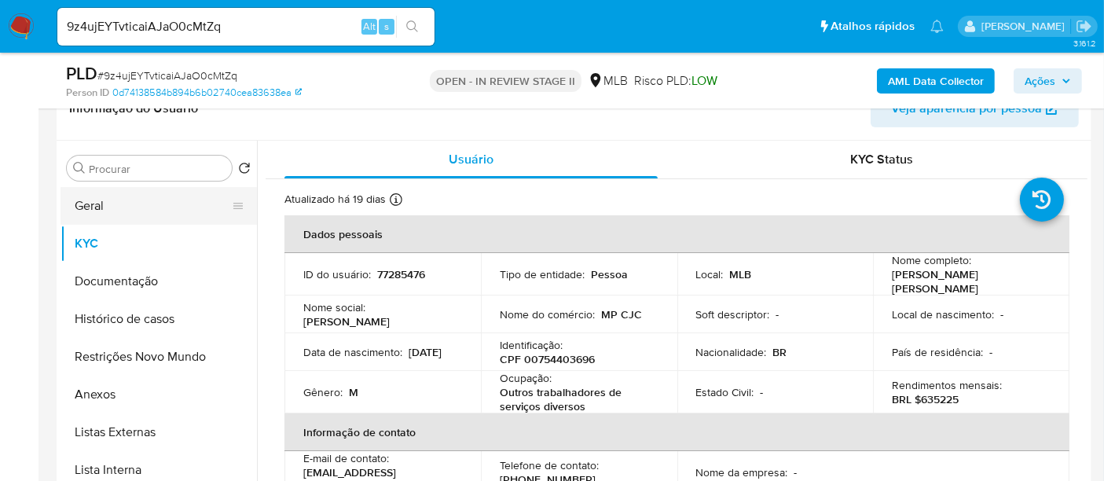
click at [116, 207] on button "Geral" at bounding box center [152, 206] width 184 height 38
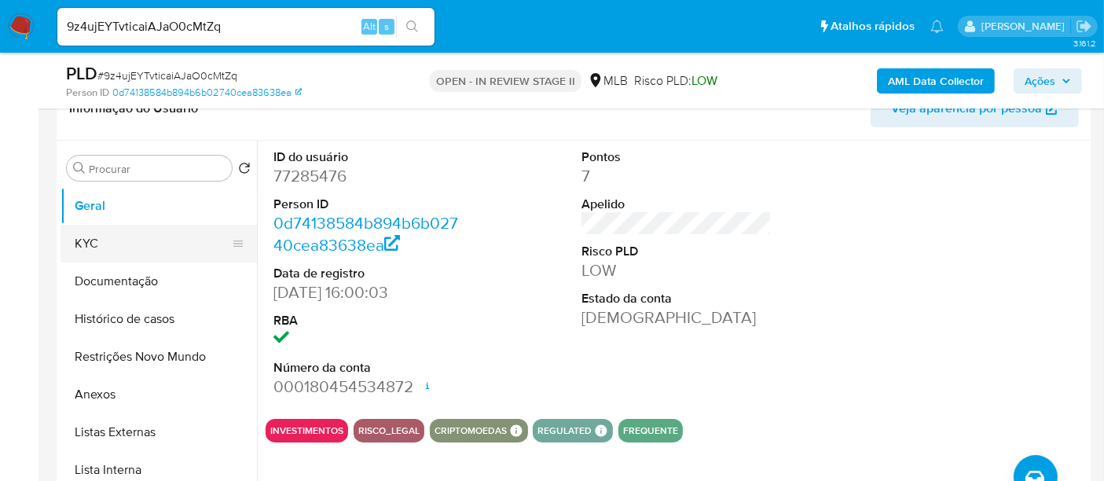
drag, startPoint x: 93, startPoint y: 244, endPoint x: 224, endPoint y: 254, distance: 130.8
click at [101, 245] on button "KYC" at bounding box center [152, 244] width 184 height 38
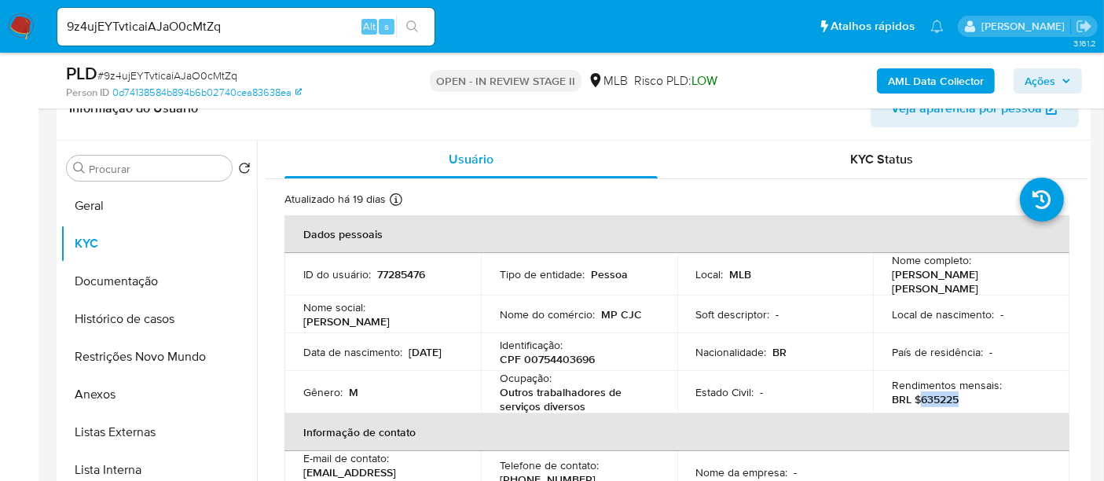
drag, startPoint x: 917, startPoint y: 395, endPoint x: 969, endPoint y: 398, distance: 52.7
click at [969, 398] on div "Rendimentos mensais : BRL $635225" at bounding box center [971, 392] width 159 height 28
copy p "635225"
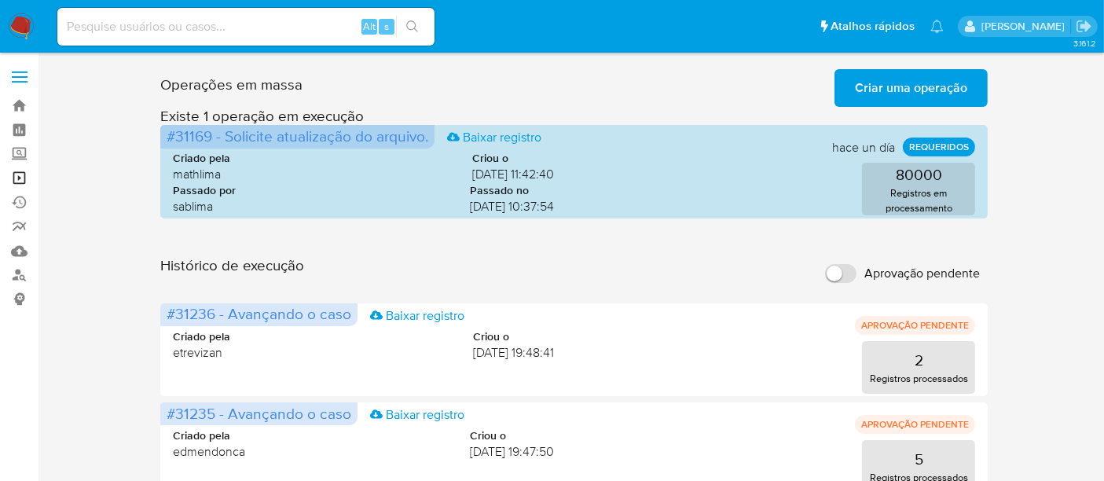
click at [18, 177] on link "Operações em massa" at bounding box center [93, 178] width 187 height 24
click at [19, 181] on link "Operações em massa" at bounding box center [93, 178] width 187 height 24
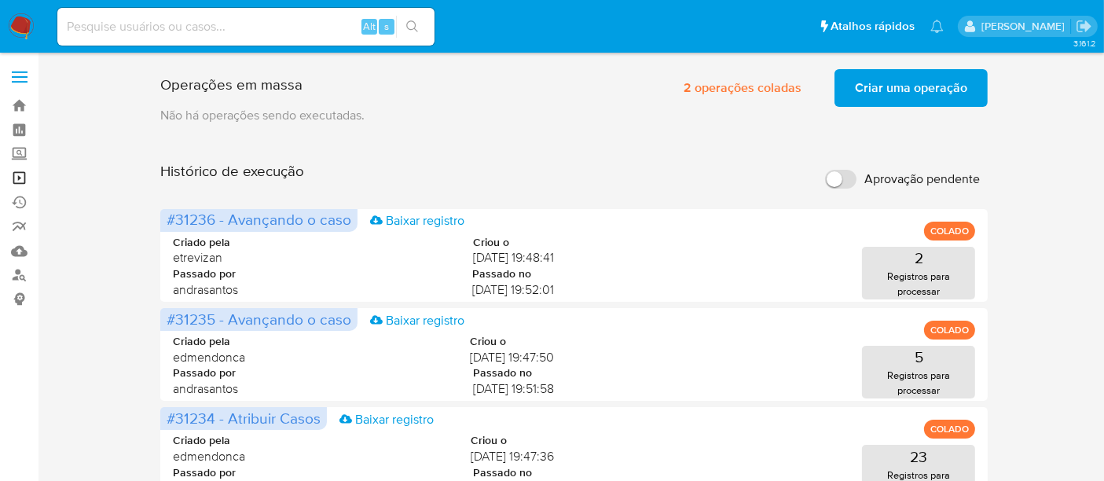
drag, startPoint x: 16, startPoint y: 178, endPoint x: 42, endPoint y: 181, distance: 27.0
click at [16, 178] on link "Operações em massa" at bounding box center [93, 178] width 187 height 24
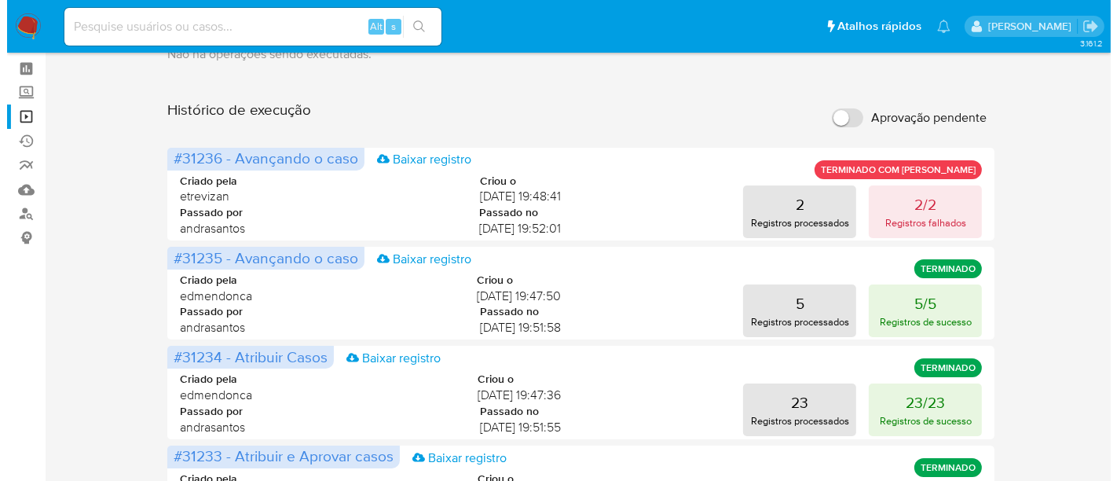
scroll to position [87, 0]
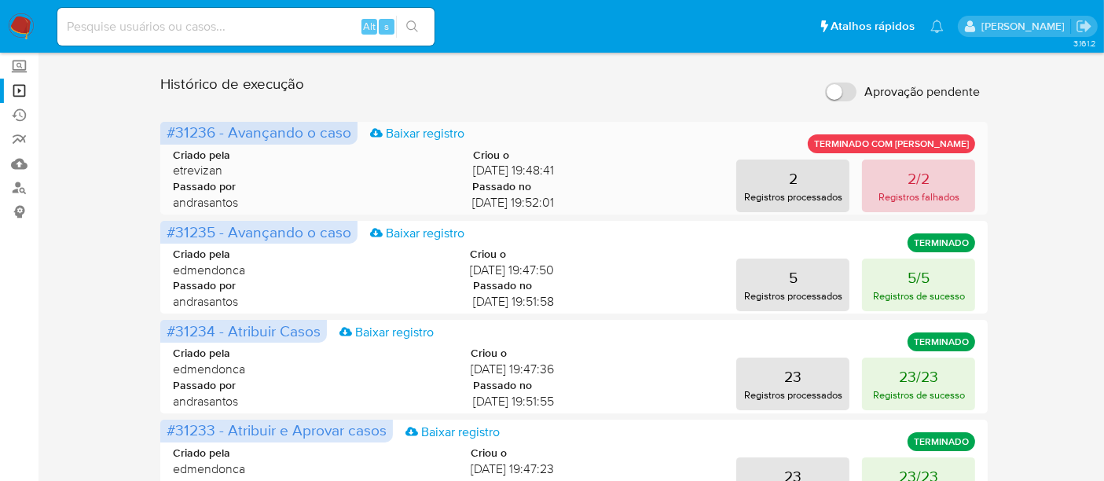
click at [919, 183] on p "2/2" at bounding box center [918, 178] width 22 height 22
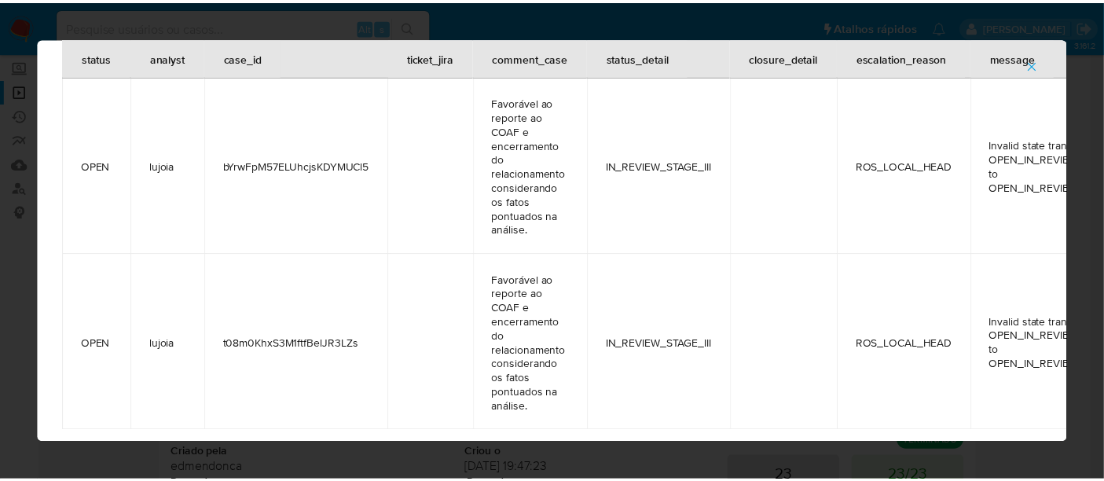
scroll to position [0, 0]
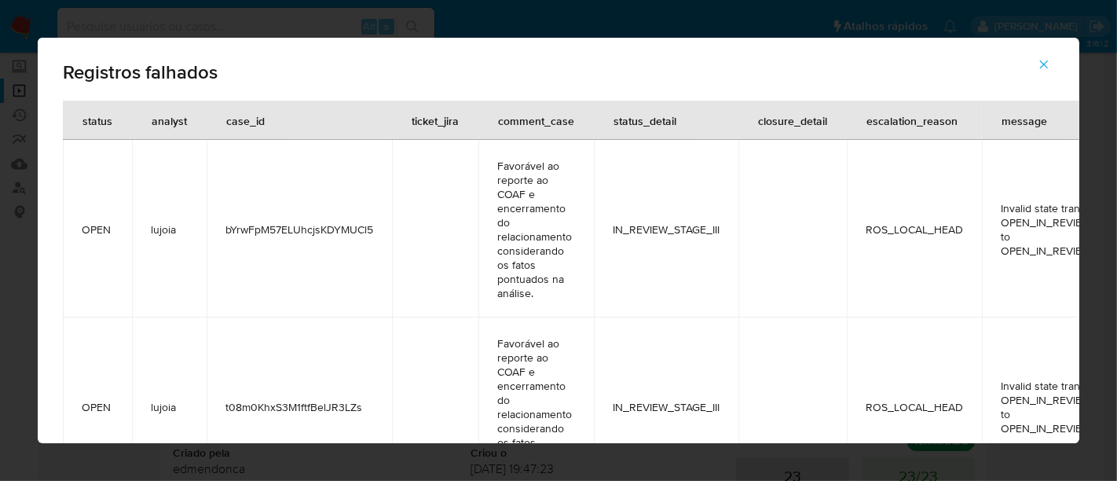
click at [1047, 61] on icon "button" at bounding box center [1044, 64] width 9 height 9
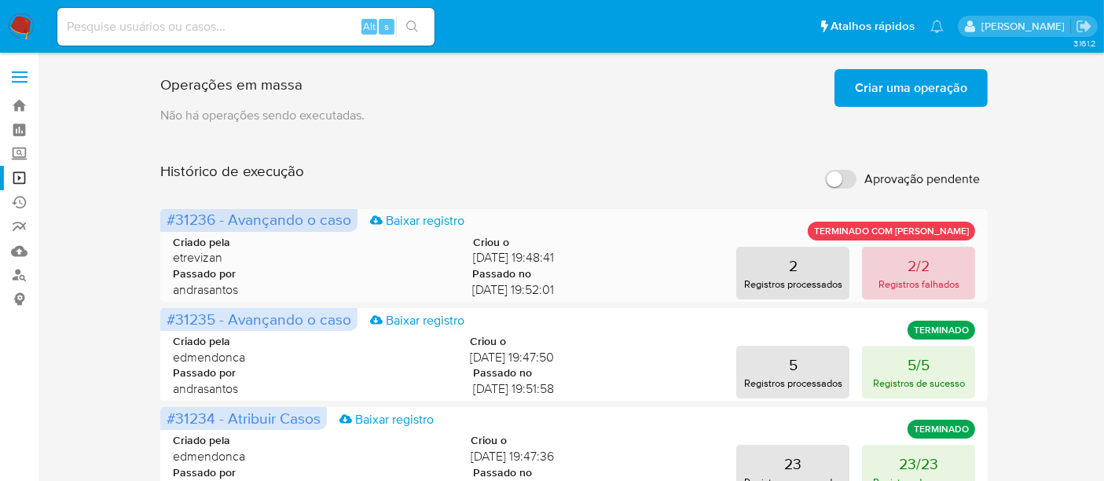
click at [923, 258] on p "2/2" at bounding box center [918, 266] width 22 height 22
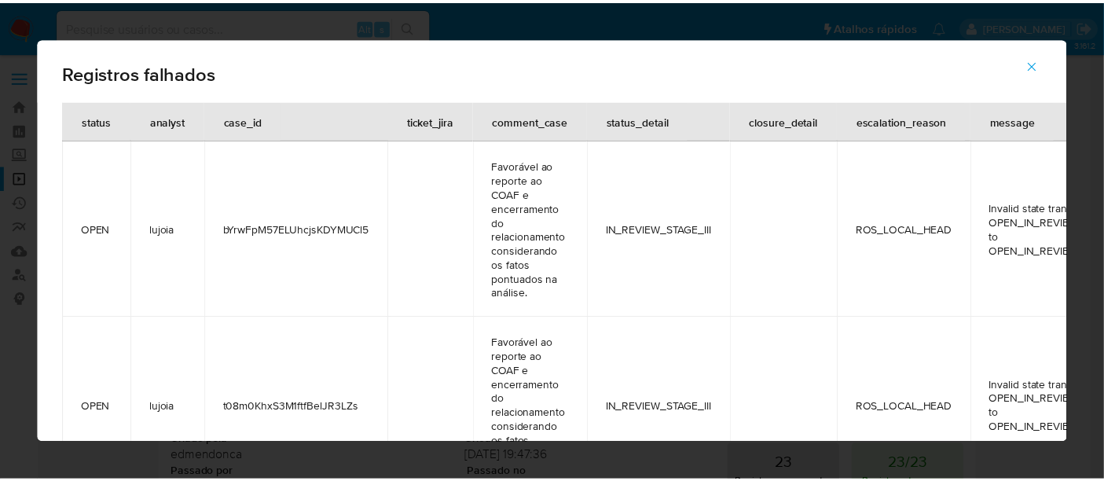
scroll to position [64, 0]
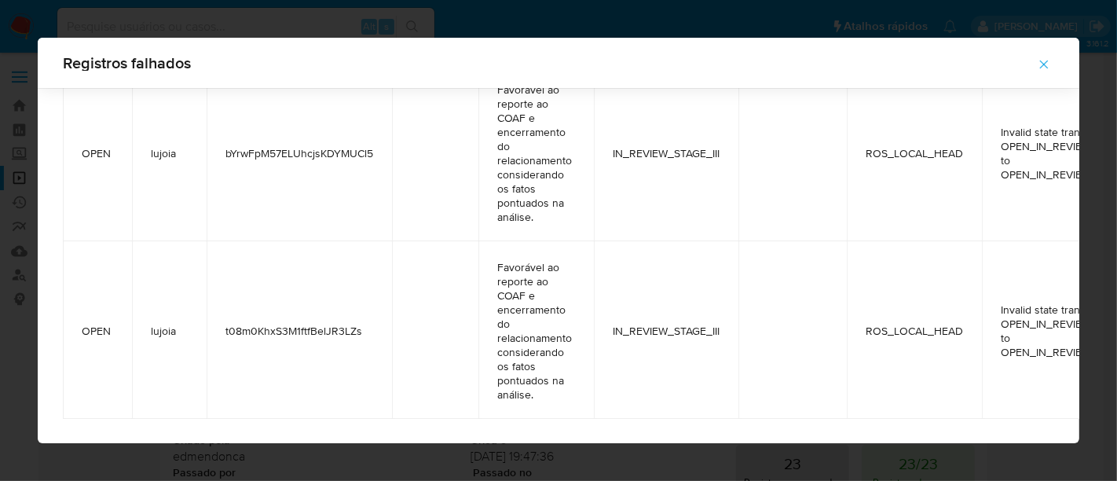
drag, startPoint x: 224, startPoint y: 324, endPoint x: 360, endPoint y: 335, distance: 136.4
click at [360, 335] on span "t08m0KhxS3M1ftfBelJR3LZs" at bounding box center [299, 331] width 148 height 14
drag, startPoint x: 1042, startPoint y: 59, endPoint x: 777, endPoint y: 66, distance: 265.6
click at [1042, 59] on icon "button" at bounding box center [1044, 64] width 14 height 14
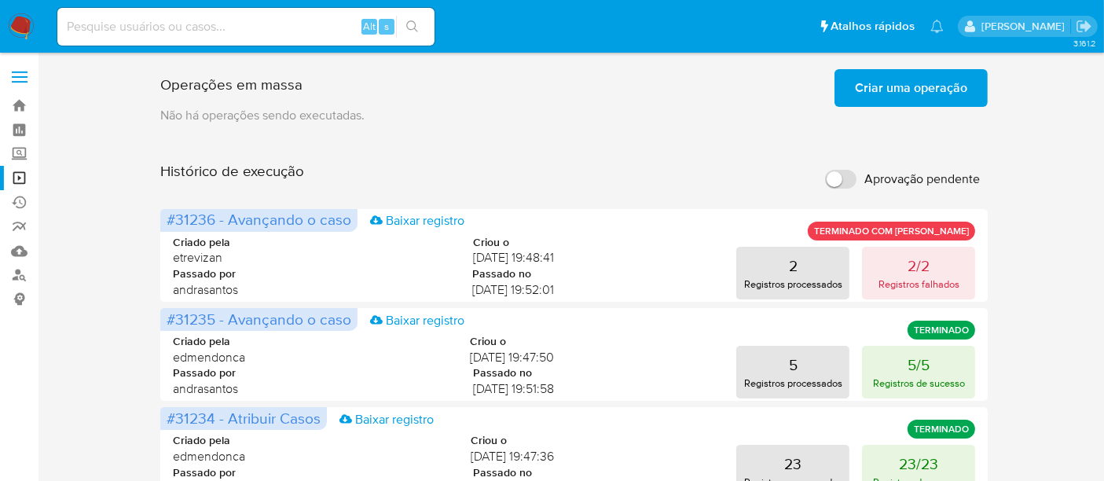
click at [291, 32] on input at bounding box center [245, 26] width 377 height 20
paste input "t08m0KhxS3M1ftfBelJR3LZs"
type input "t08m0KhxS3M1ftfBelJR3LZs"
click at [414, 27] on icon "search-icon" at bounding box center [412, 26] width 12 height 12
click at [525, 122] on p "Não há operações sendo executadas." at bounding box center [574, 115] width 828 height 17
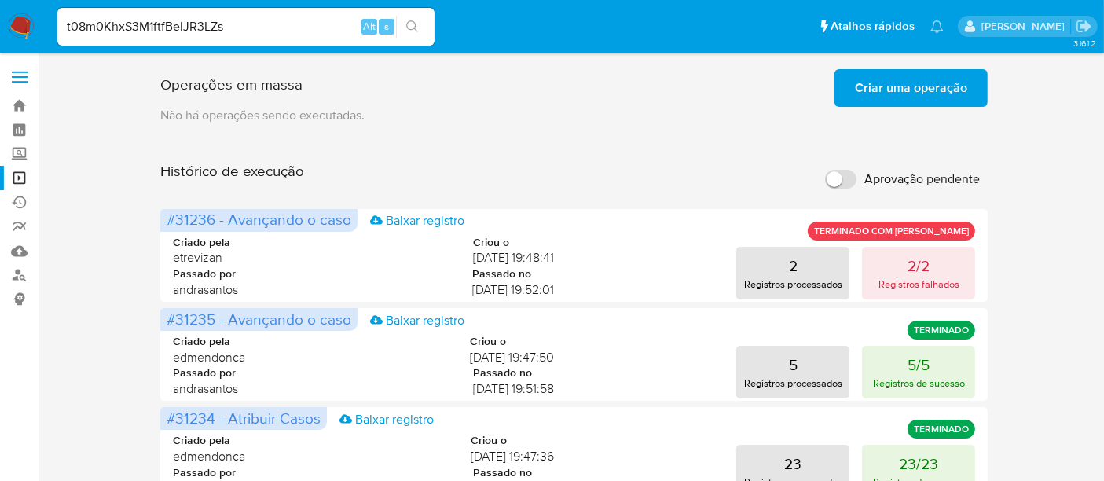
click at [20, 25] on img at bounding box center [21, 26] width 27 height 27
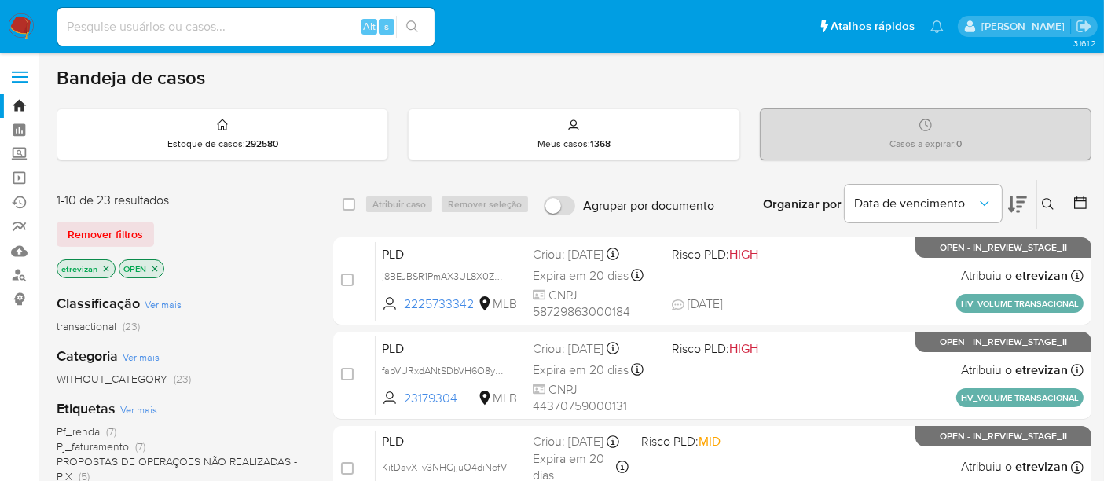
click at [176, 27] on input at bounding box center [245, 26] width 377 height 20
paste input "t08m0KhxS3M1ftfBelJR3LZs"
type input "t08m0KhxS3M1ftfBelJR3LZs"
click at [410, 25] on icon "search-icon" at bounding box center [412, 26] width 13 height 13
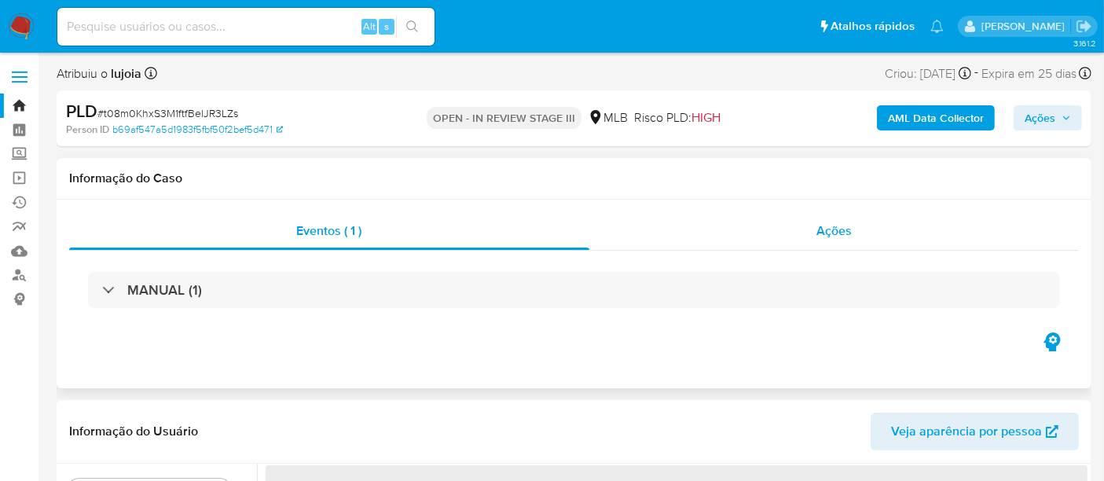
select select "10"
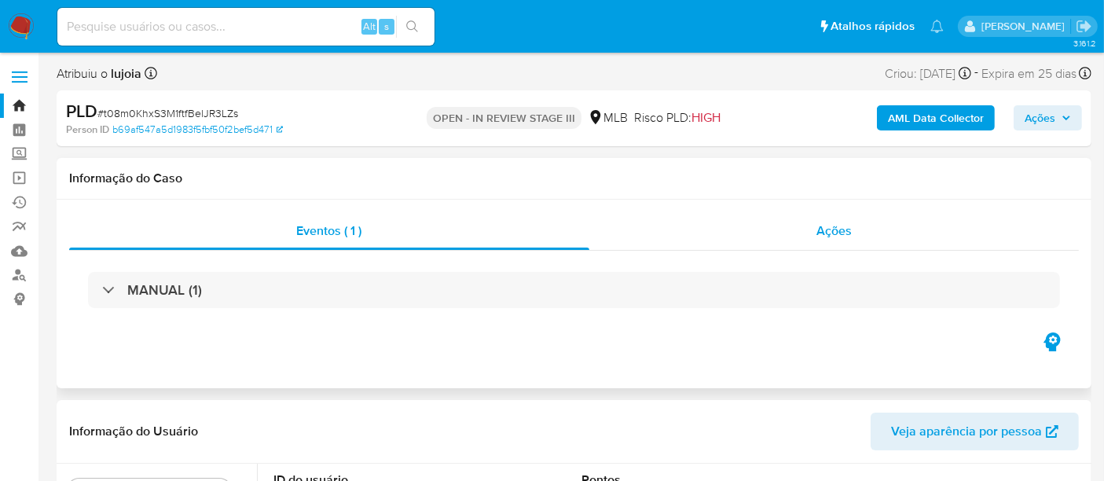
click at [841, 231] on span "Ações" at bounding box center [833, 231] width 35 height 18
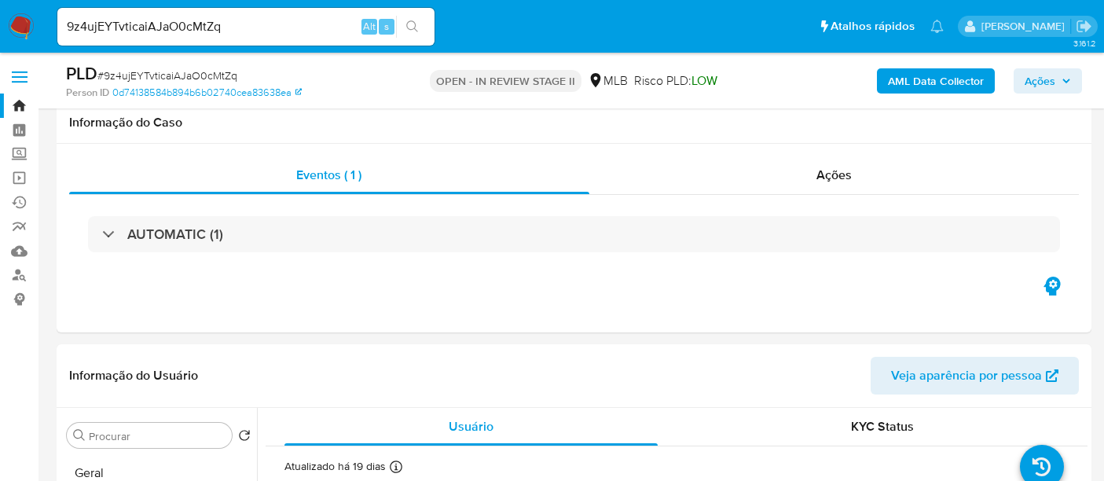
select select "10"
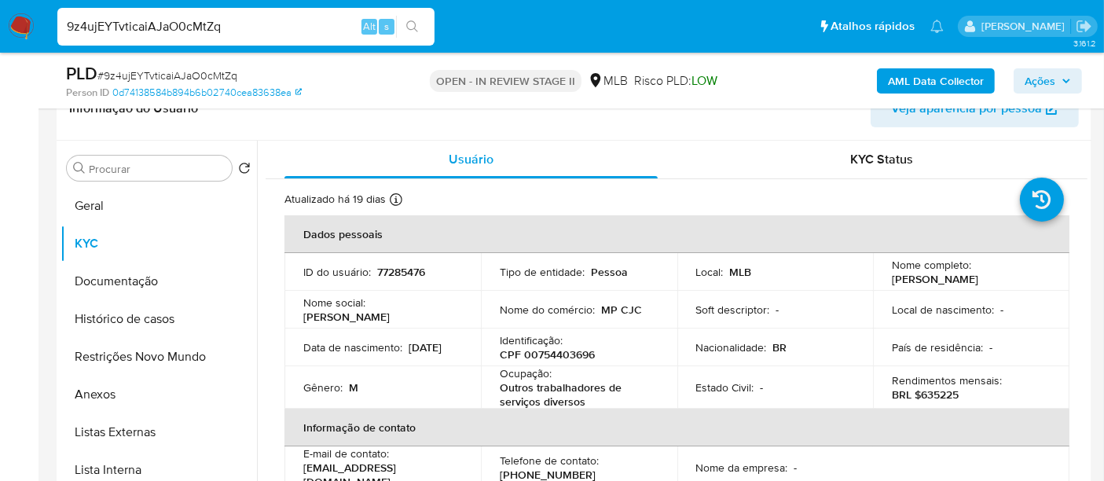
drag, startPoint x: 253, startPoint y: 28, endPoint x: 0, endPoint y: 43, distance: 253.4
click at [0, 43] on nav "Pausado Ver notificaciones 9z4ujEYTvticaiAJaO0cMtZq Alt s Atalhos rápidos Presi…" at bounding box center [552, 26] width 1104 height 53
paste input "7UrxZlEVJBB5R3eBUF42BbXB"
type input "7UrxZlEVJBB5R3eBUF42BbXB"
click at [415, 19] on button "search-icon" at bounding box center [412, 27] width 32 height 22
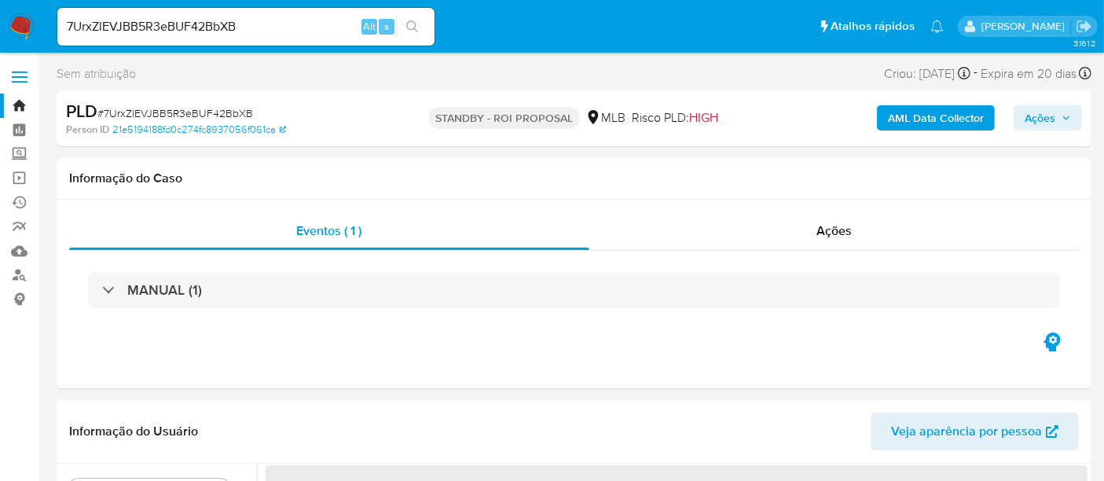
select select "10"
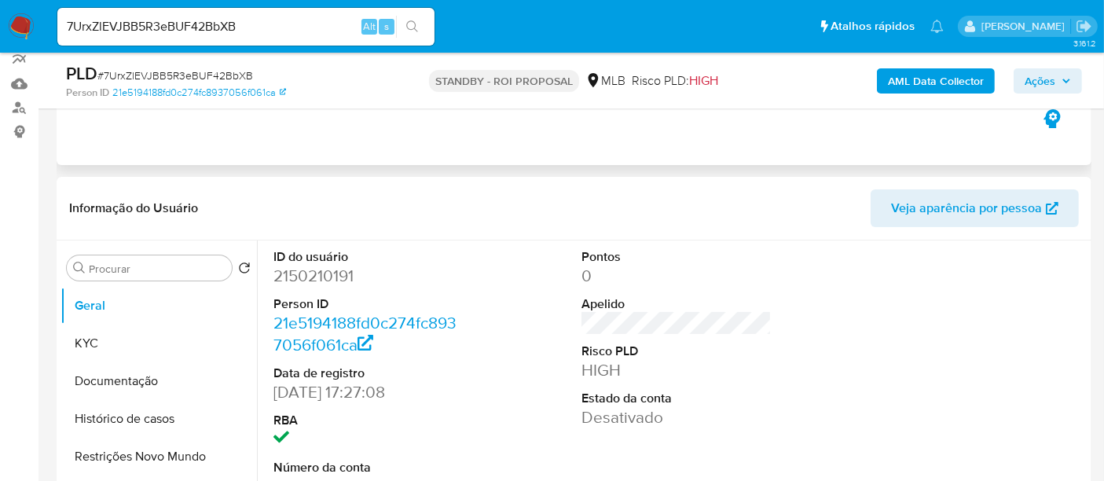
scroll to position [174, 0]
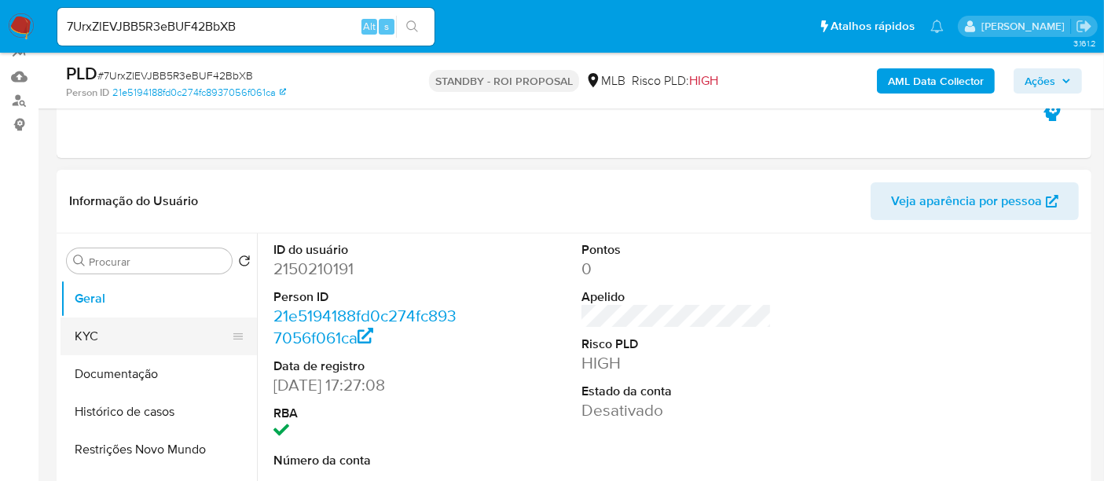
drag, startPoint x: 91, startPoint y: 329, endPoint x: 119, endPoint y: 329, distance: 27.5
click at [92, 328] on button "KYC" at bounding box center [152, 336] width 184 height 38
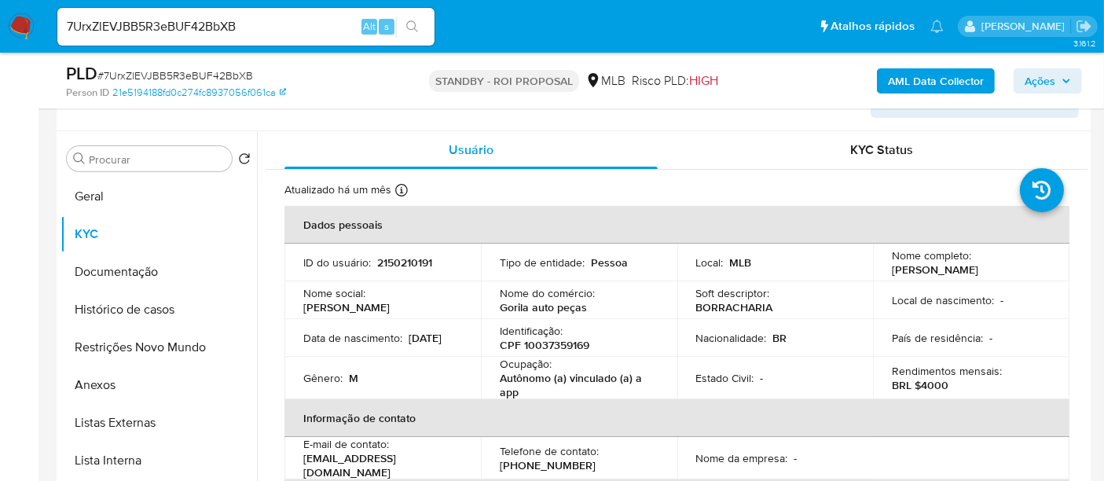
scroll to position [280, 0]
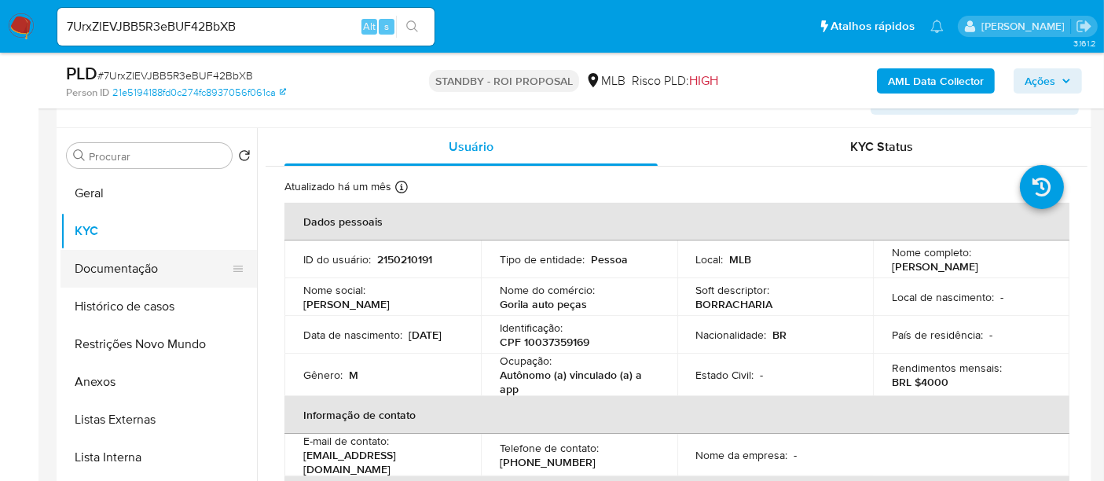
click at [98, 273] on button "Documentação" at bounding box center [152, 269] width 184 height 38
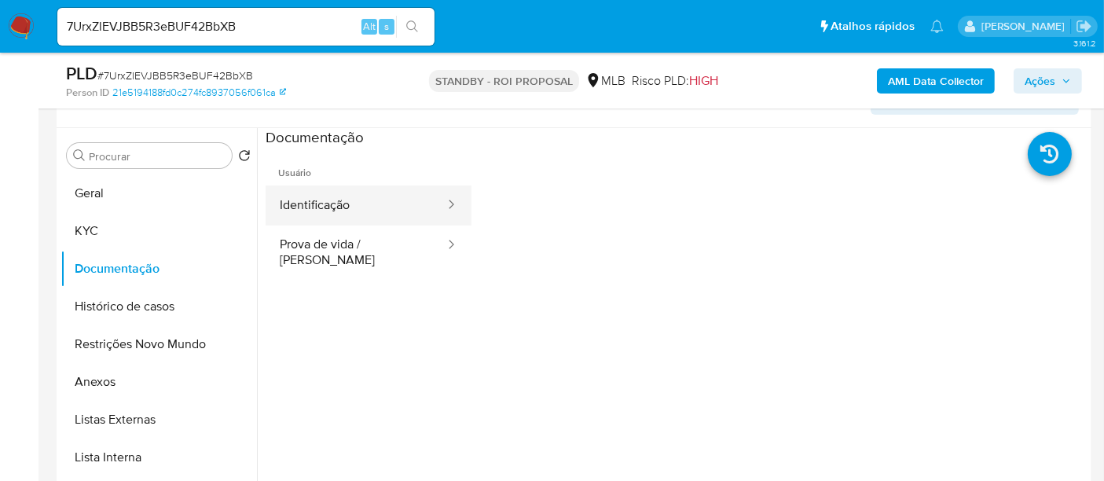
click at [330, 203] on button "Identificação" at bounding box center [356, 205] width 181 height 40
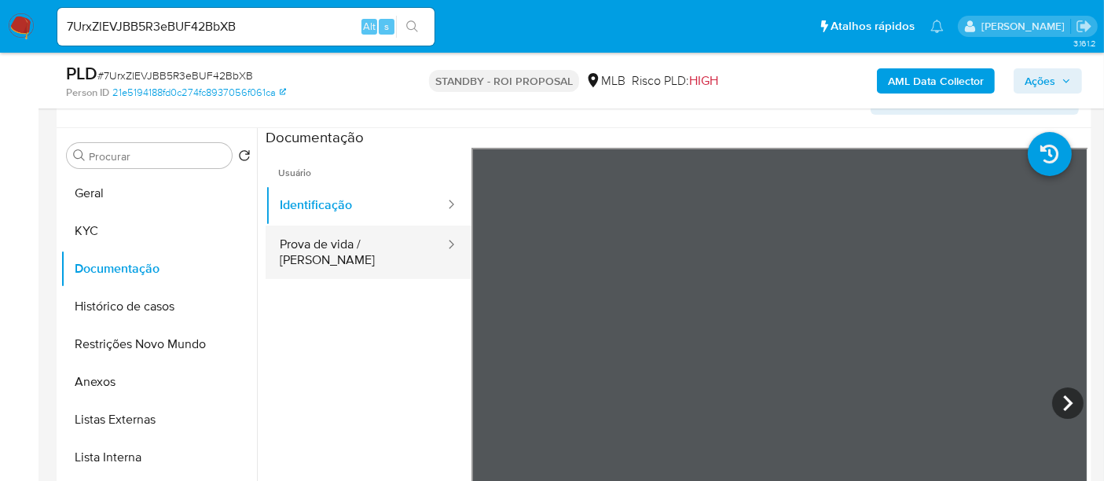
click at [335, 244] on button "Prova de vida / [PERSON_NAME]" at bounding box center [356, 251] width 181 height 53
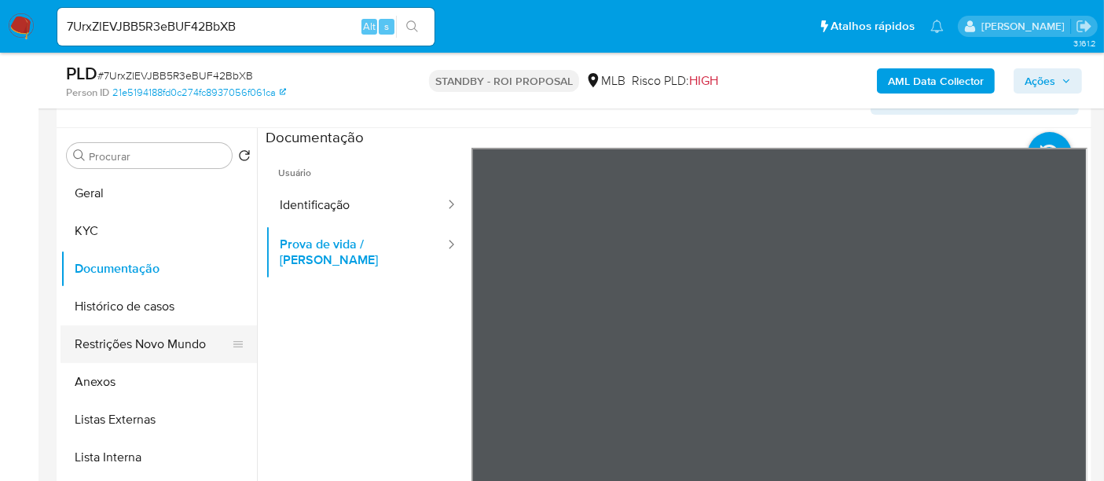
click at [132, 342] on button "Restrições Novo Mundo" at bounding box center [152, 344] width 184 height 38
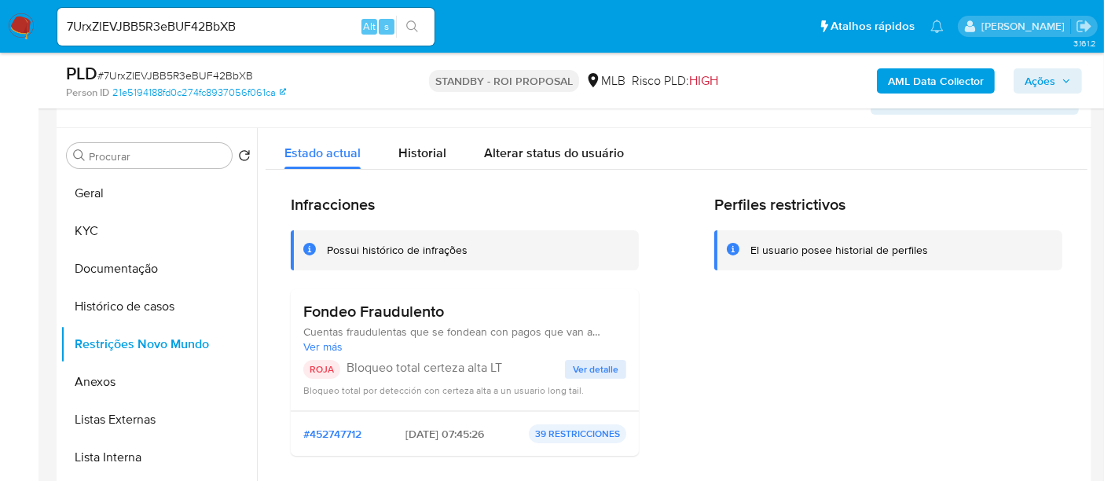
click at [590, 365] on span "Ver detalle" at bounding box center [596, 369] width 46 height 16
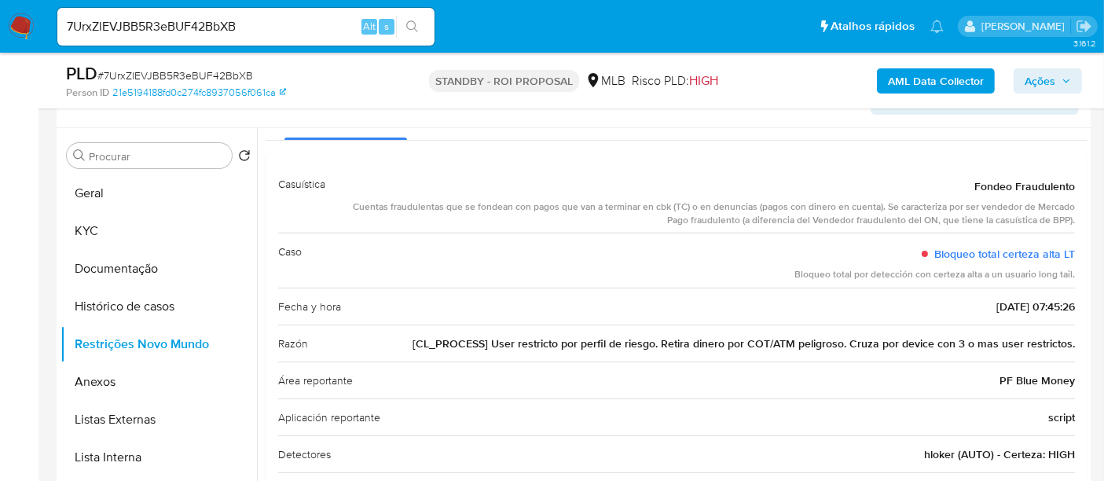
scroll to position [87, 0]
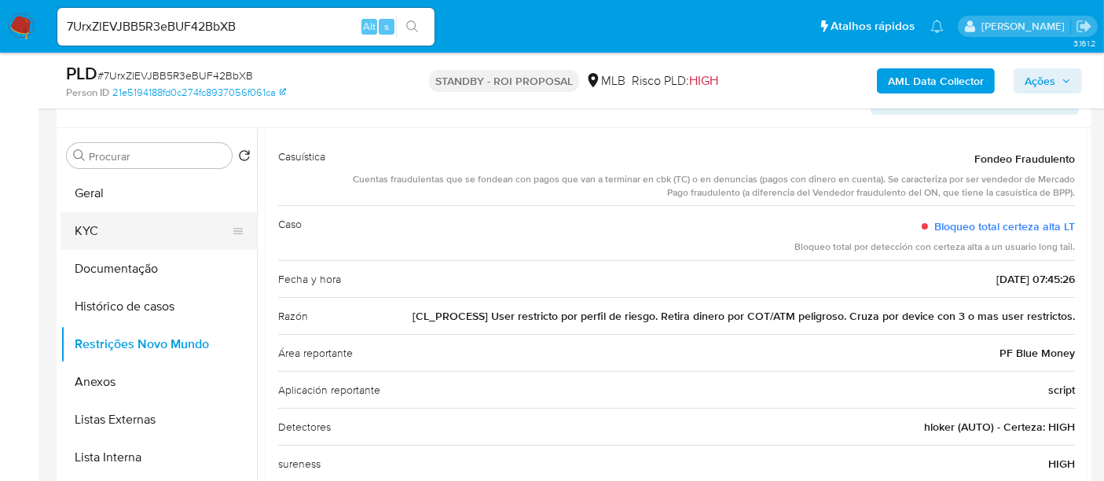
click at [92, 236] on button "KYC" at bounding box center [152, 231] width 184 height 38
